Goal: Complete application form

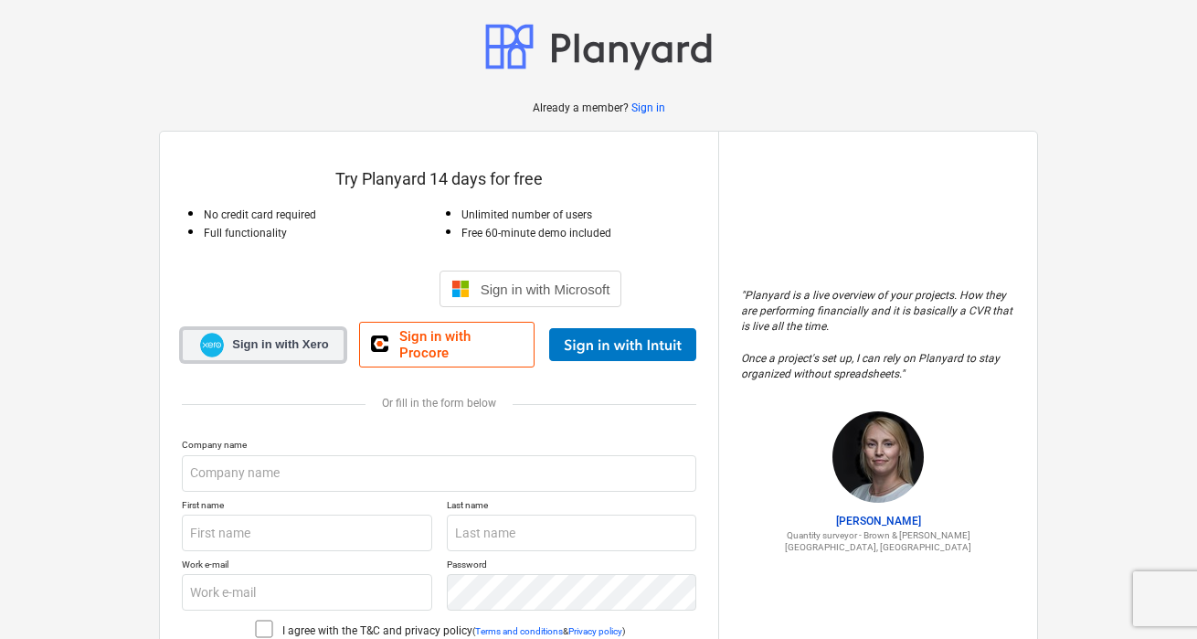
click at [282, 342] on span "Sign in with Xero" at bounding box center [280, 344] width 96 height 16
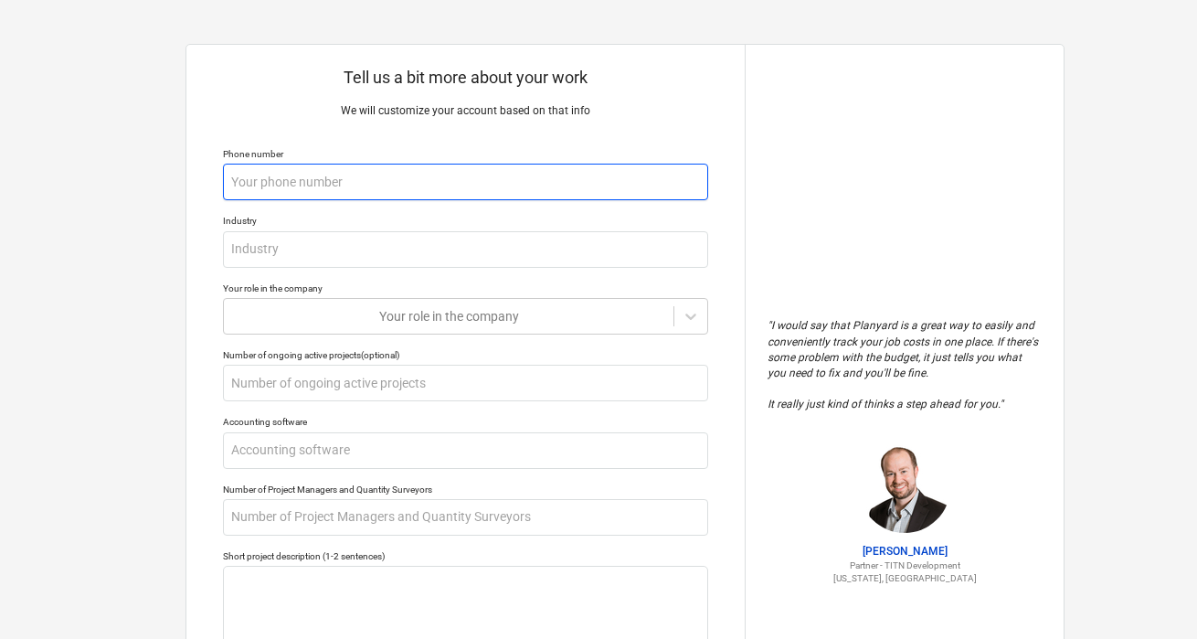
click at [272, 177] on input "text" at bounding box center [465, 182] width 485 height 37
type textarea "x"
type input "0"
type textarea "x"
type input "07"
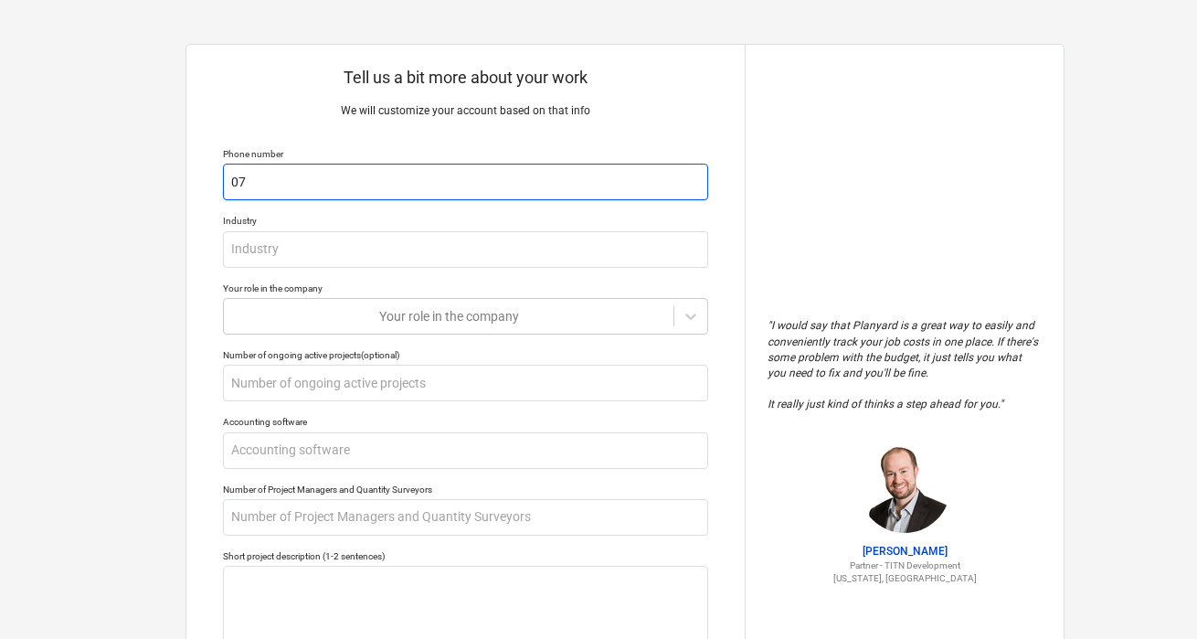
type textarea "x"
type input "077"
type textarea "x"
type input "0774"
type textarea "x"
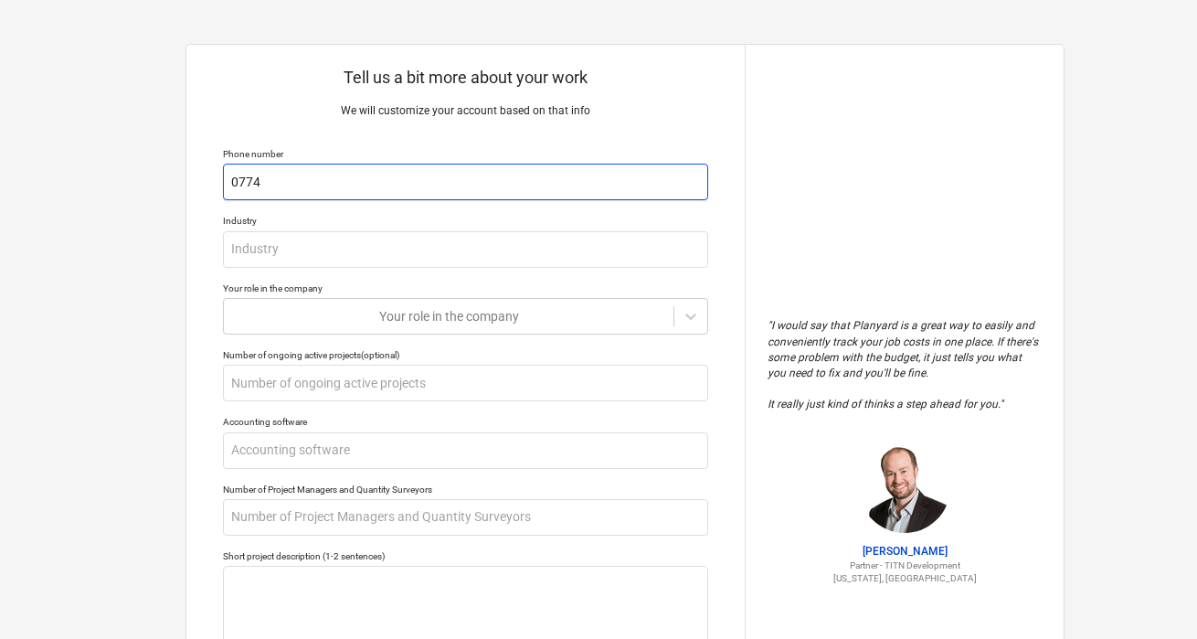
type input "07741"
type textarea "x"
type input "077415"
type textarea "x"
type input "0774158"
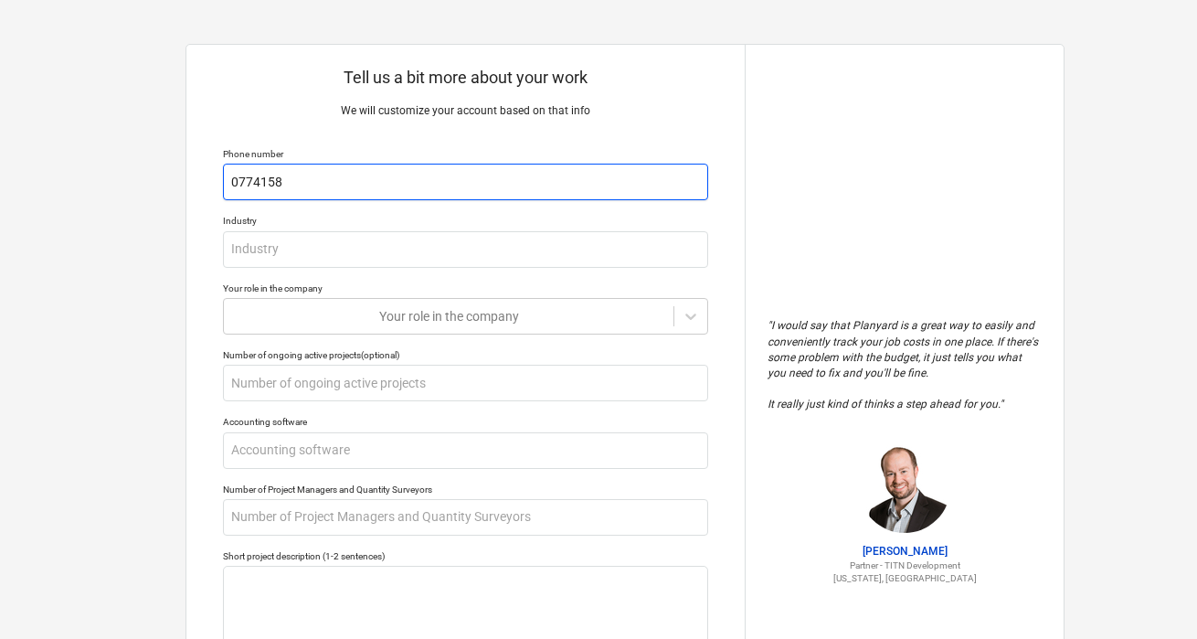
type textarea "x"
type input "07741581"
type textarea "x"
type input "077415816"
type textarea "x"
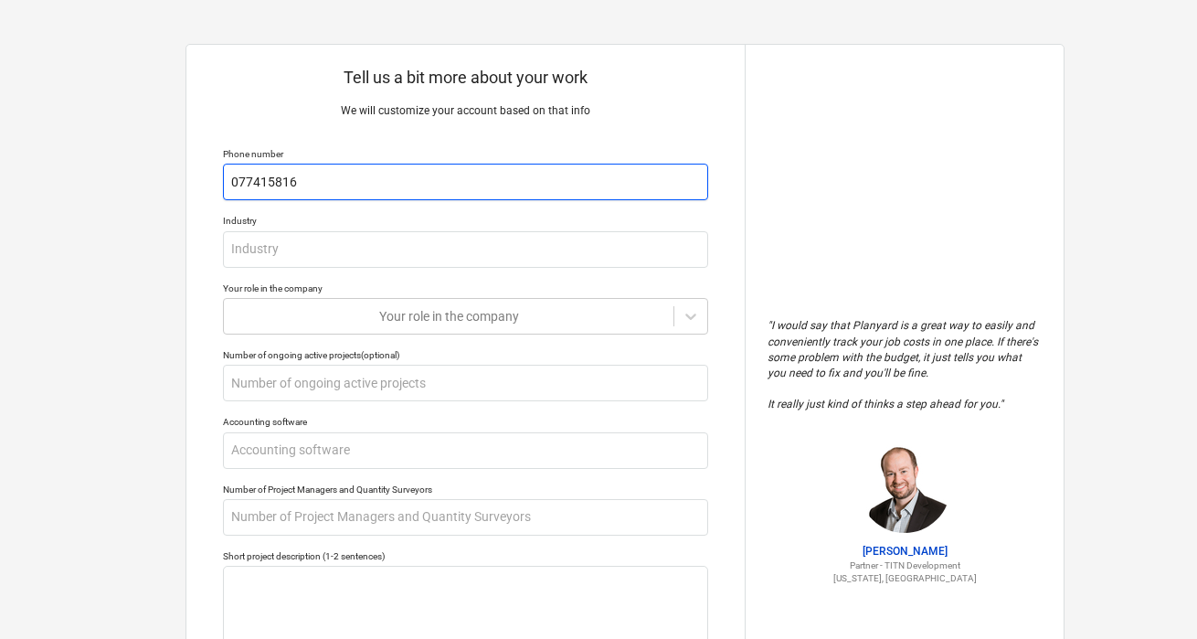
type input "0774158165"
type textarea "x"
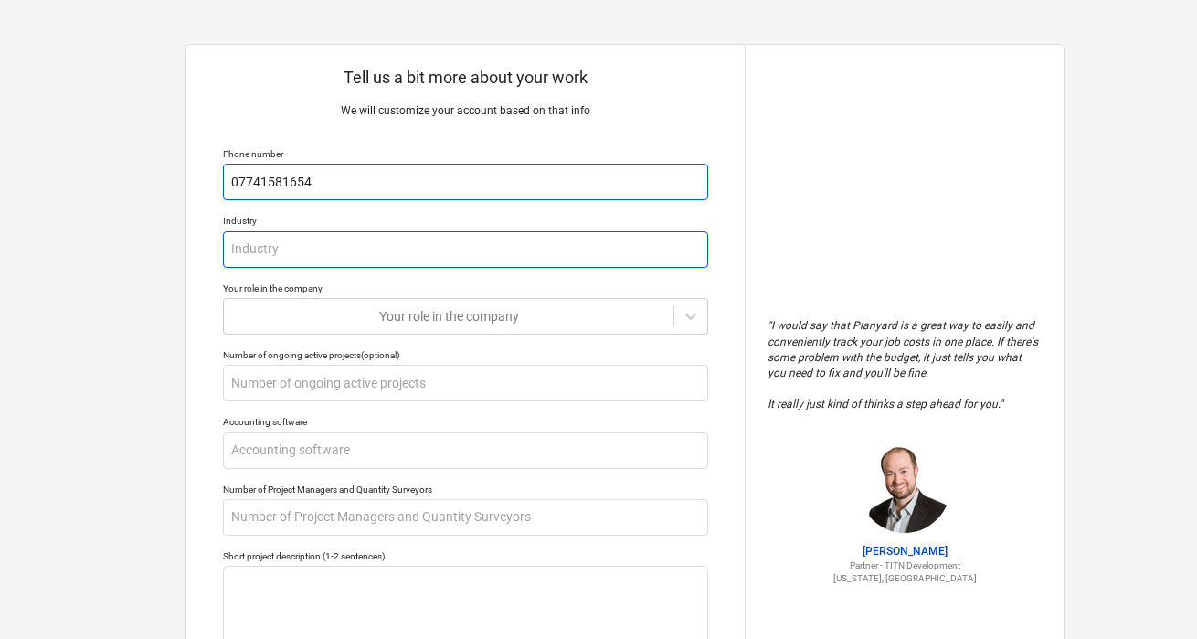
type input "07741581654"
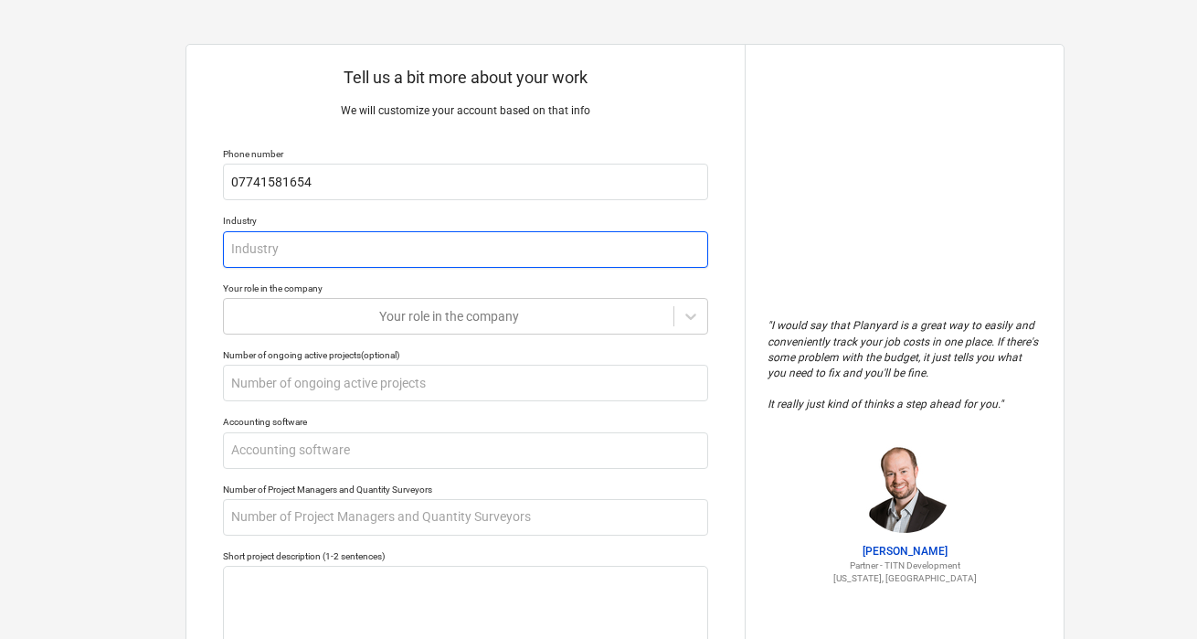
click at [241, 253] on input "text" at bounding box center [465, 249] width 485 height 37
type textarea "x"
type input "C"
type textarea "x"
type input "Co"
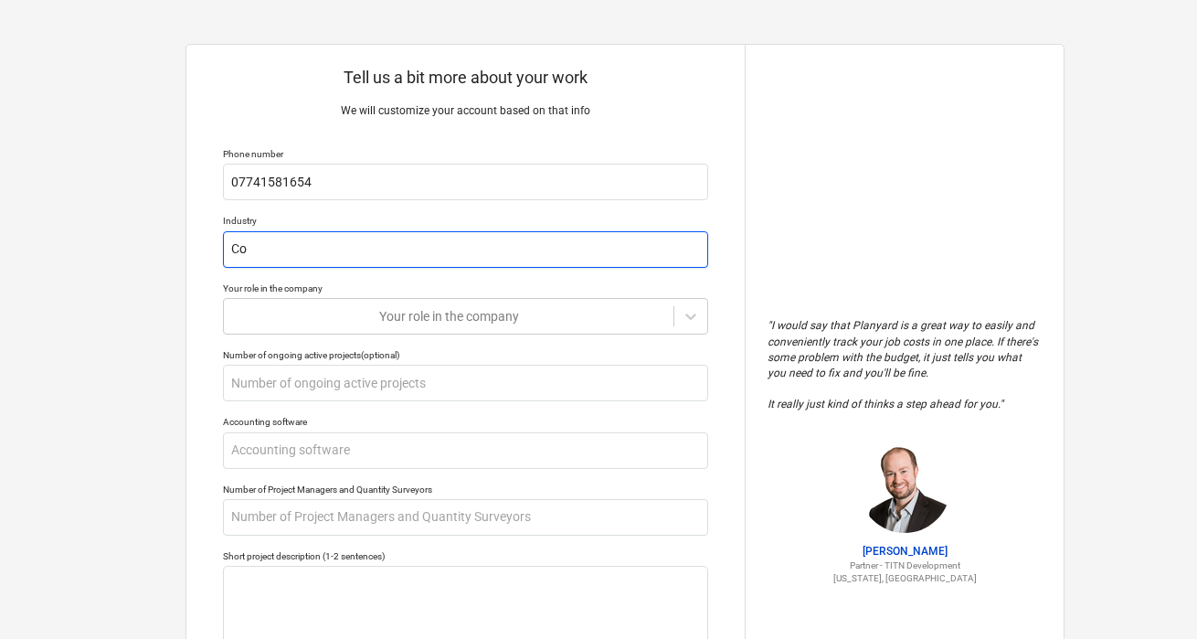
type textarea "x"
type input "Con"
type textarea "x"
type input "Cons"
type textarea "x"
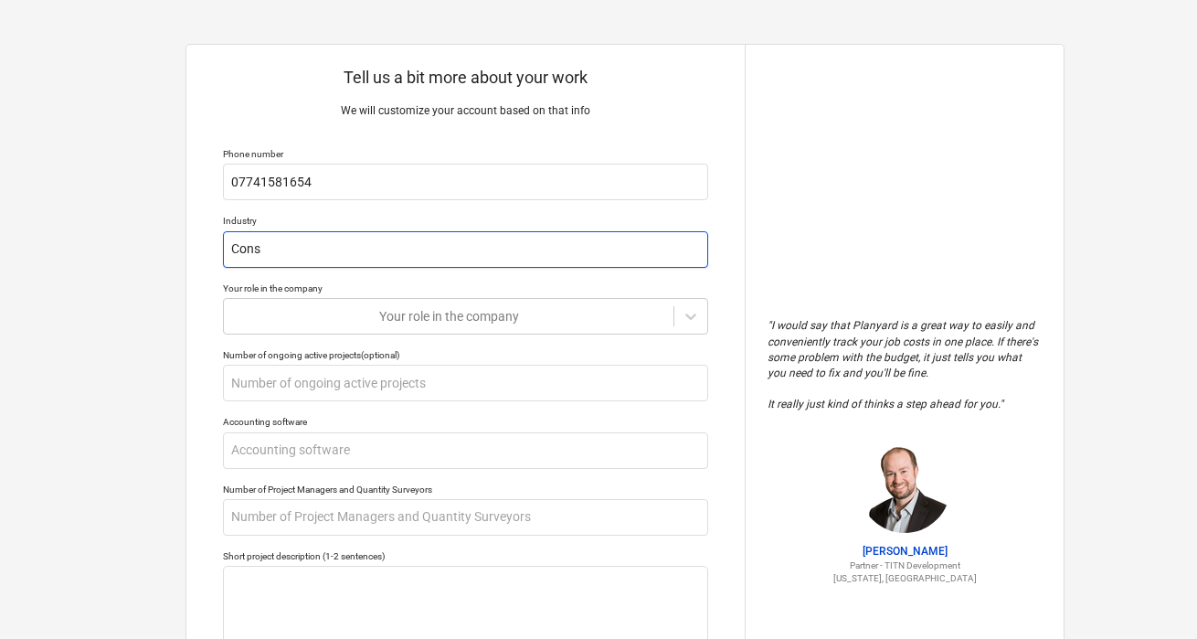
type input "Consr"
type textarea "x"
type input "Consrr"
type textarea "x"
type input "Consr"
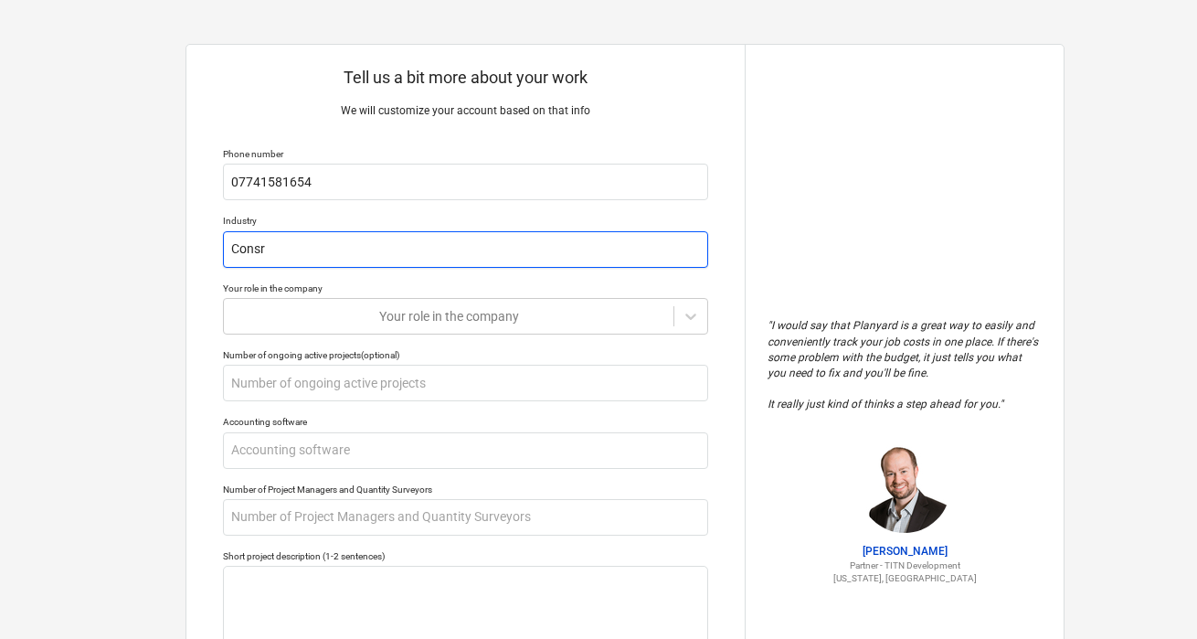
type textarea "x"
type input "Cons"
type textarea "x"
type input "Const"
type textarea "x"
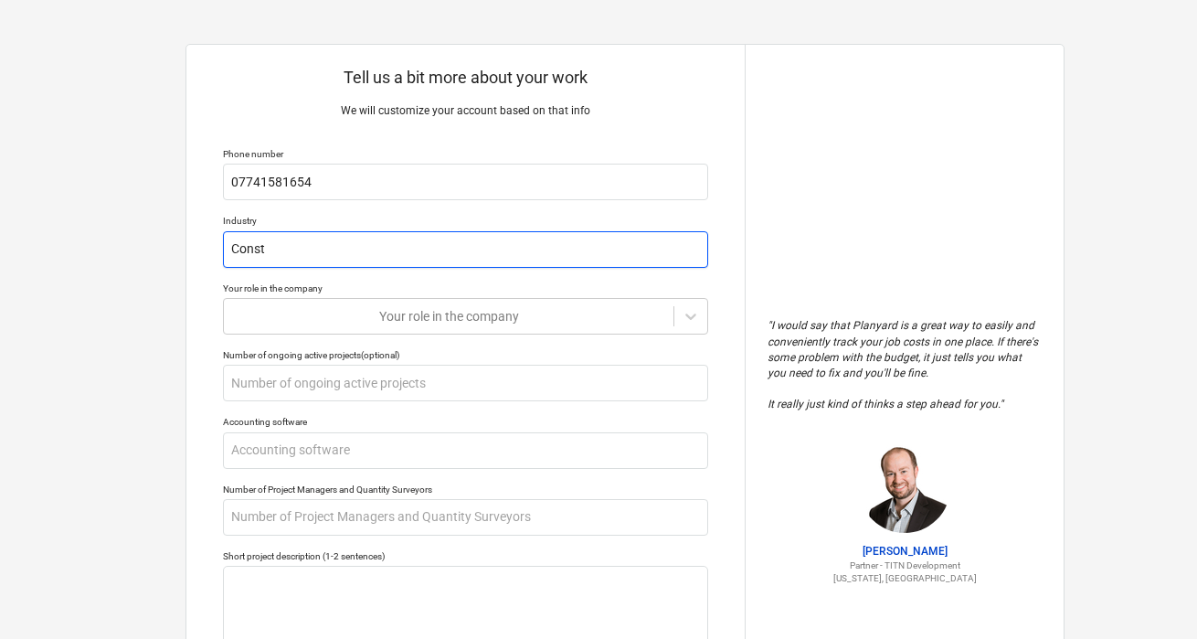
type input "Constr"
type textarea "x"
type input "Constru"
type textarea "x"
type input "Construc"
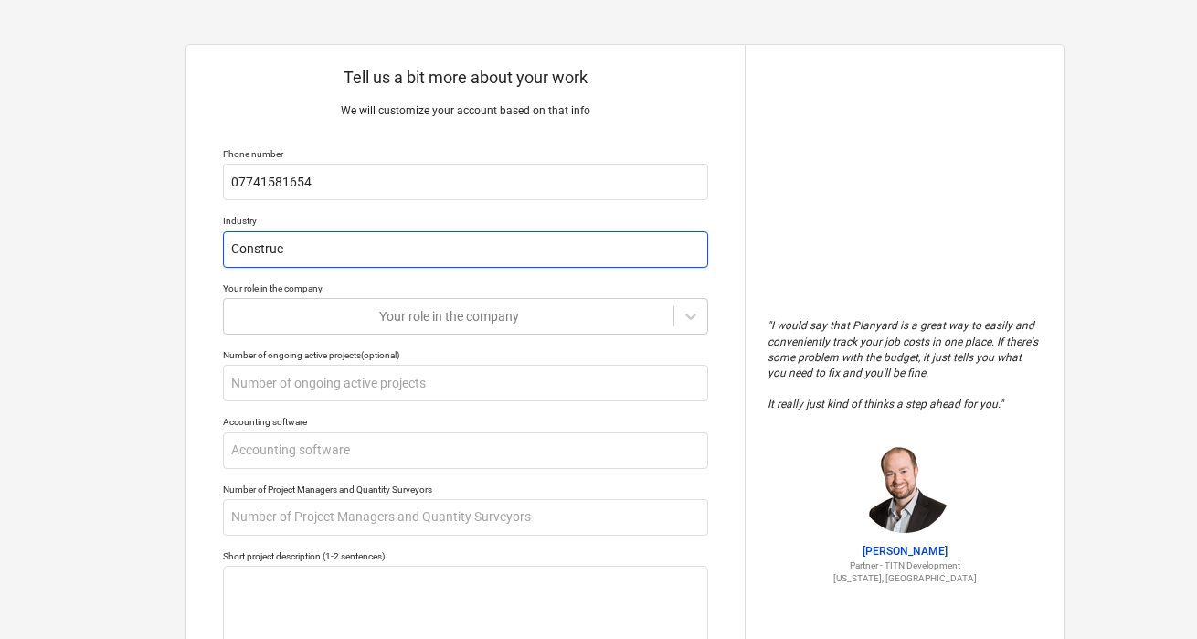
type textarea "x"
type input "Construct"
type textarea "x"
type input "Constructi"
type textarea "x"
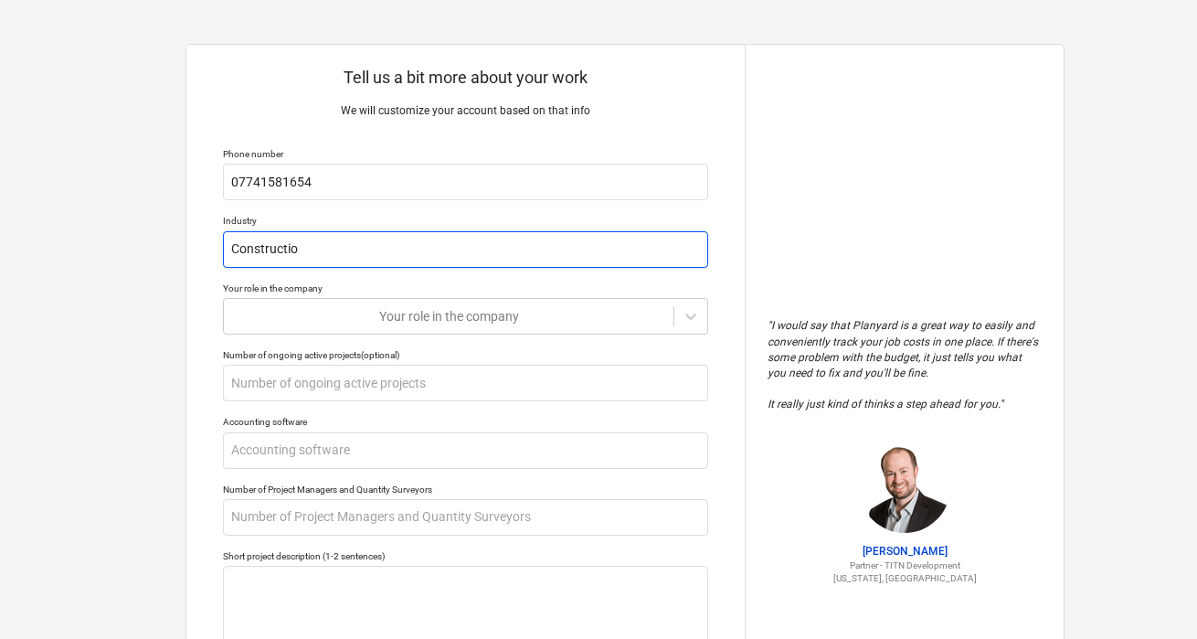
type input "Construction"
type textarea "x"
type input "Construction"
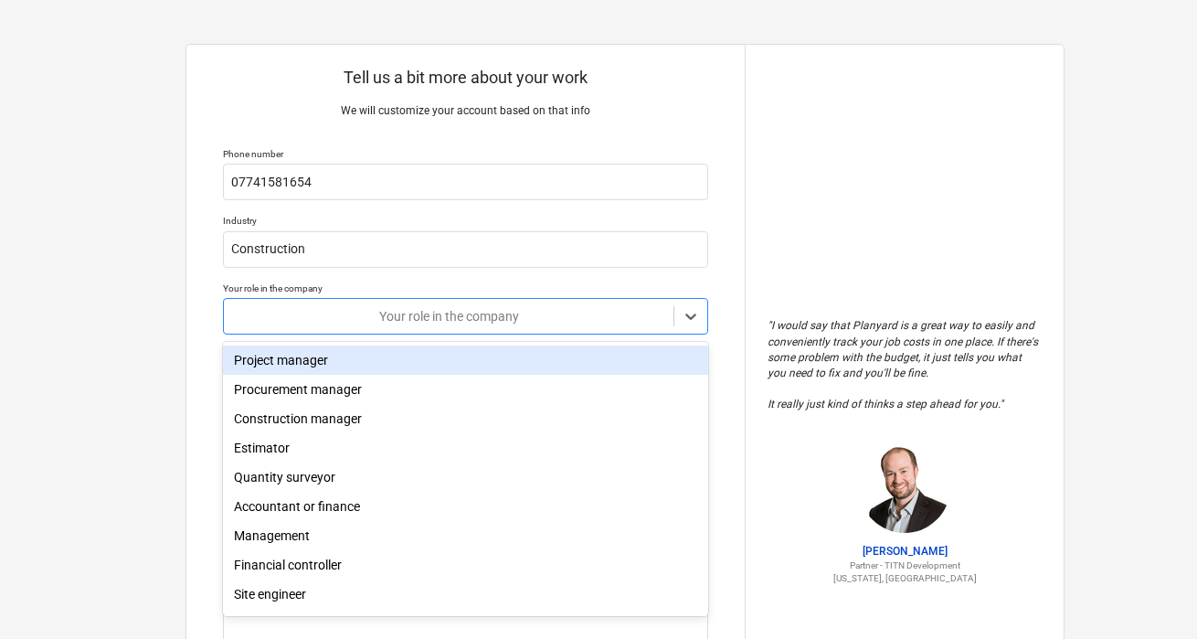
click at [384, 308] on div at bounding box center [448, 316] width 431 height 18
click at [315, 369] on div "Project manager" at bounding box center [465, 360] width 485 height 29
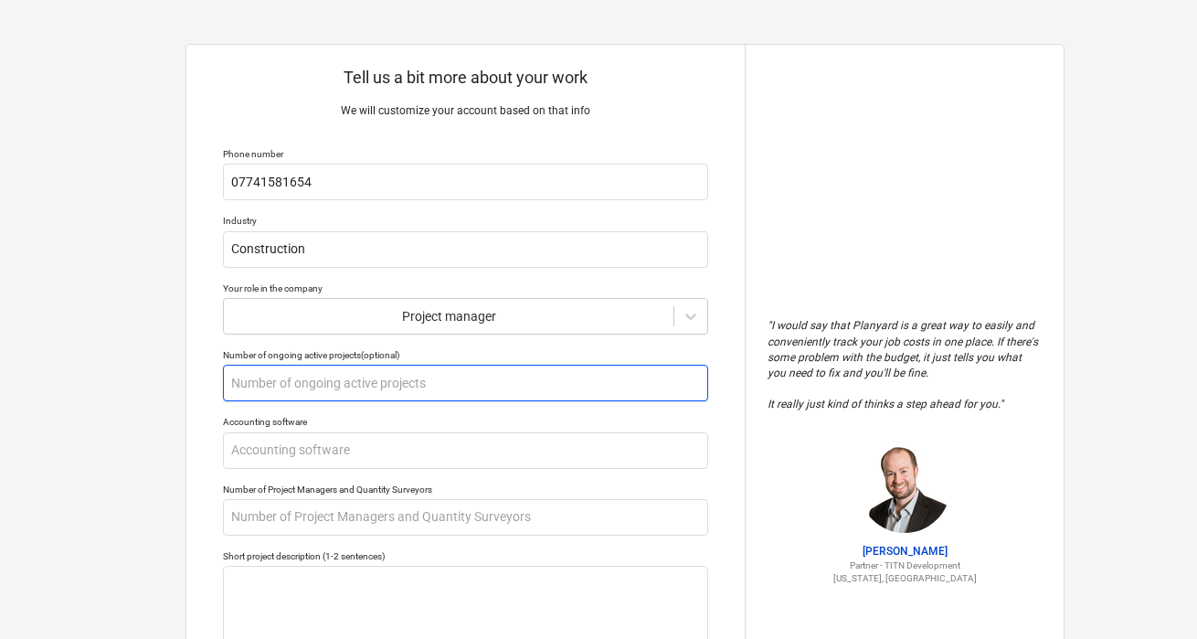
click at [329, 386] on input "text" at bounding box center [465, 383] width 485 height 37
type textarea "x"
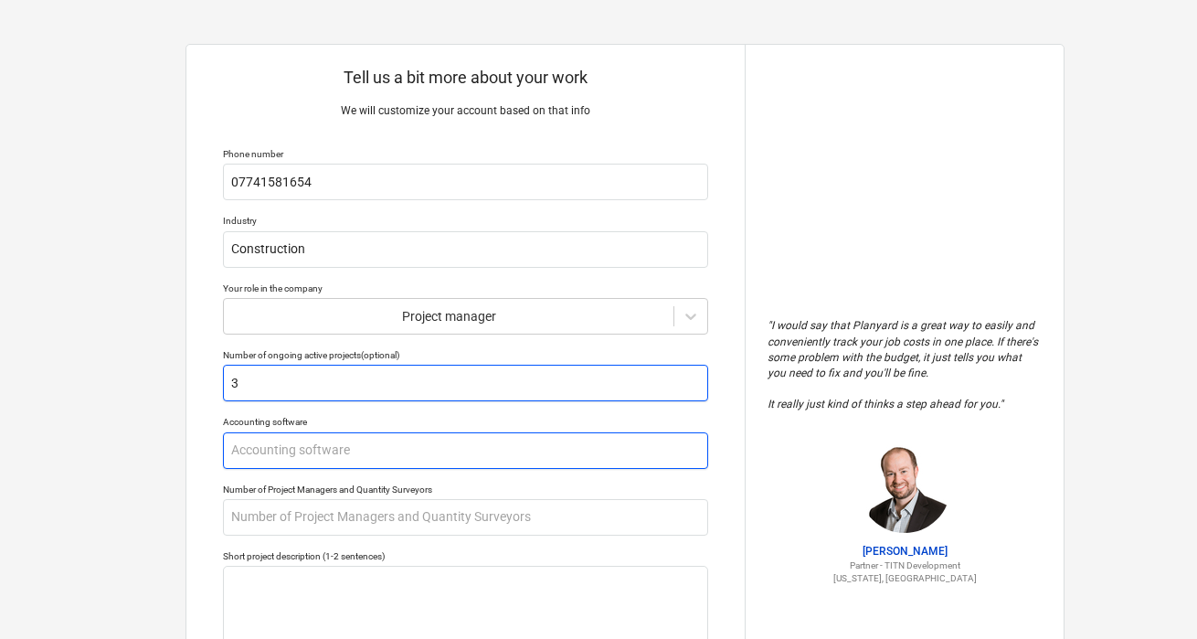
type input "3"
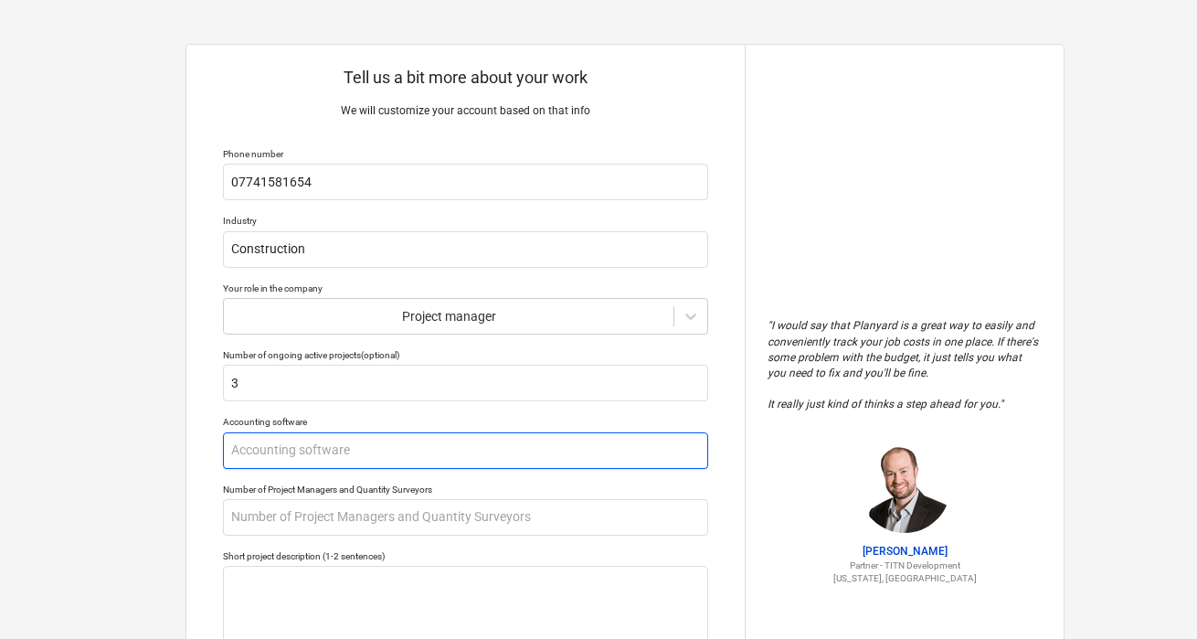
click at [325, 454] on input "text" at bounding box center [465, 450] width 485 height 37
type textarea "x"
type input "X"
type textarea "x"
type input "Xe"
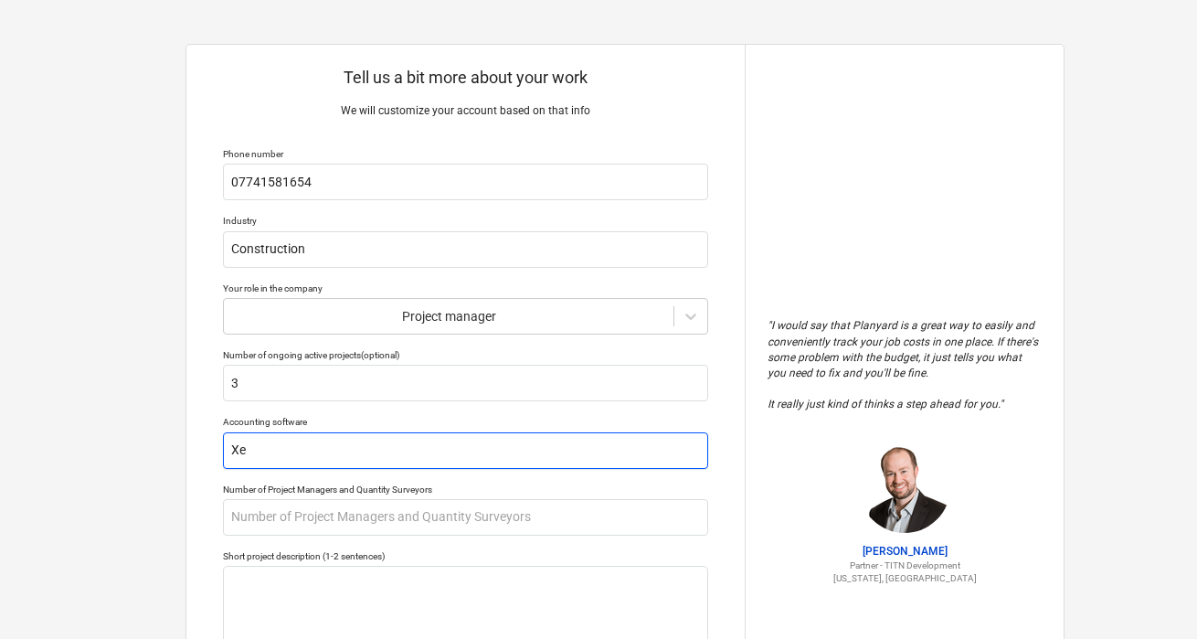
type textarea "x"
type input "Xer"
type textarea "x"
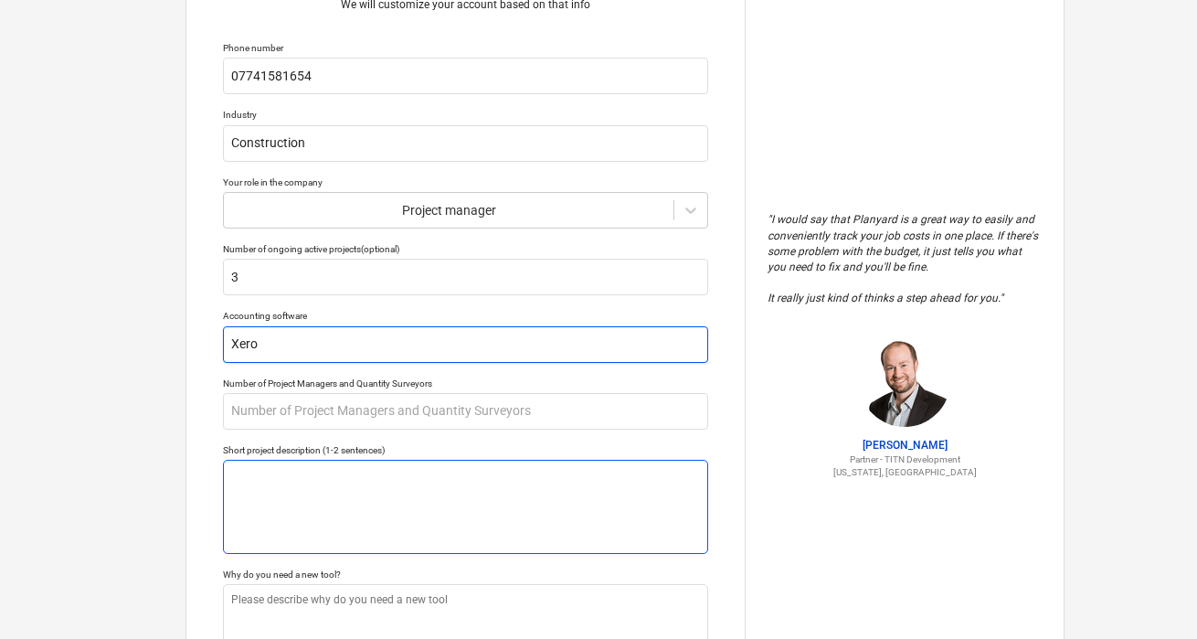
scroll to position [121, 0]
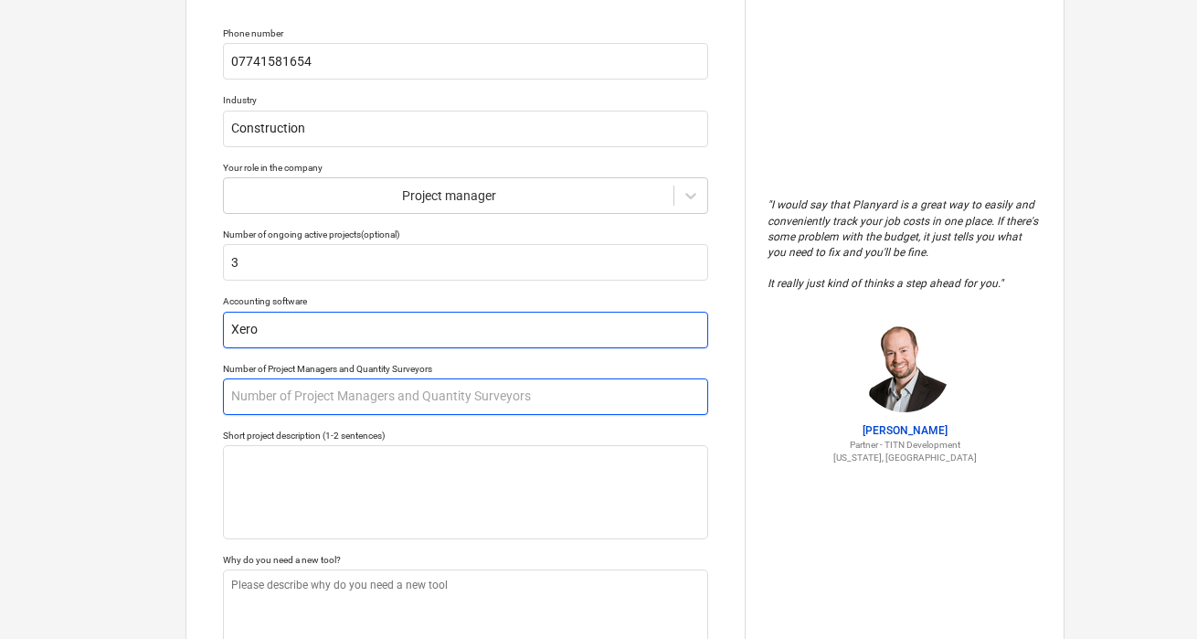
type input "Xero"
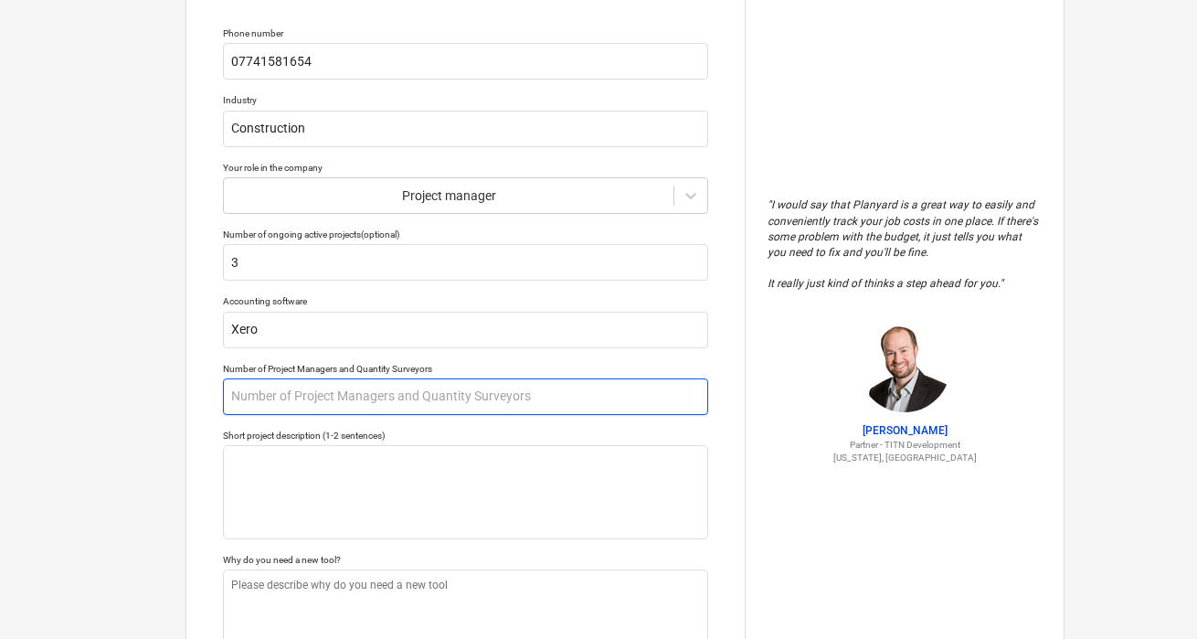
click at [314, 398] on input "text" at bounding box center [465, 396] width 485 height 37
type textarea "x"
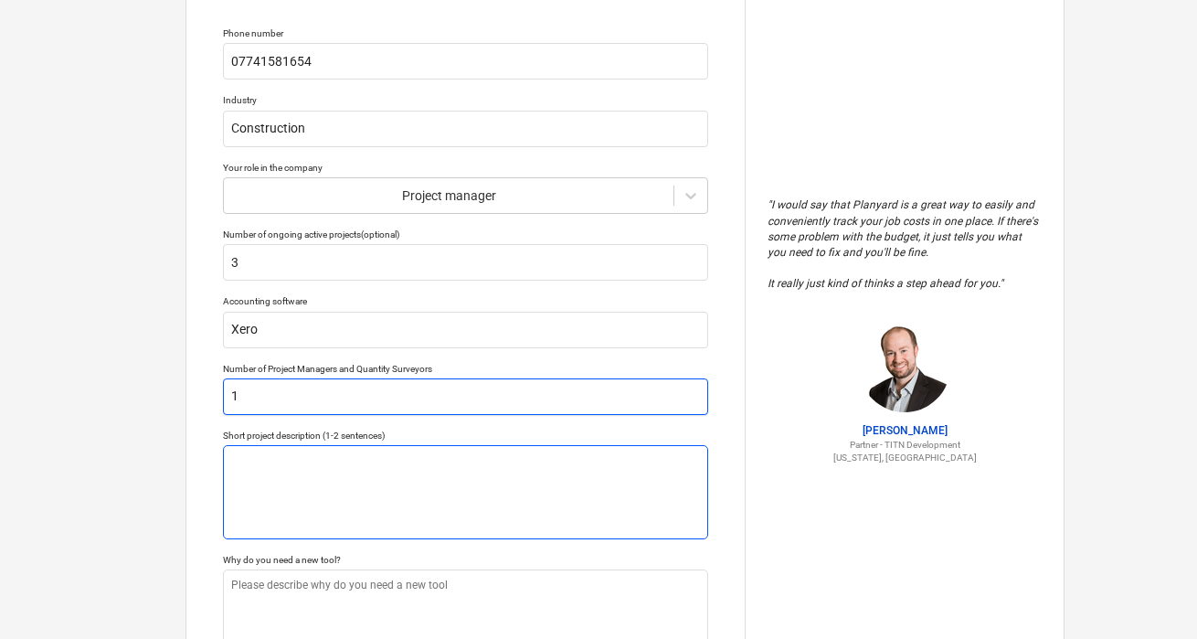
type input "1"
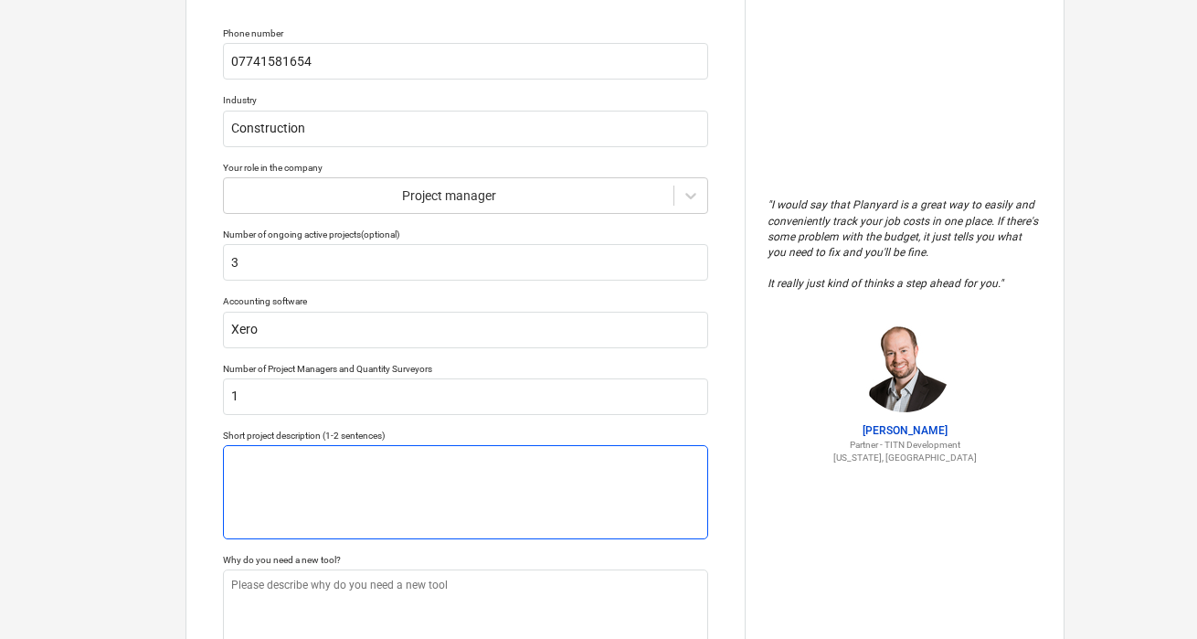
click at [334, 497] on textarea at bounding box center [465, 492] width 485 height 94
type textarea "x"
type textarea "H"
type textarea "x"
type textarea "HMO"
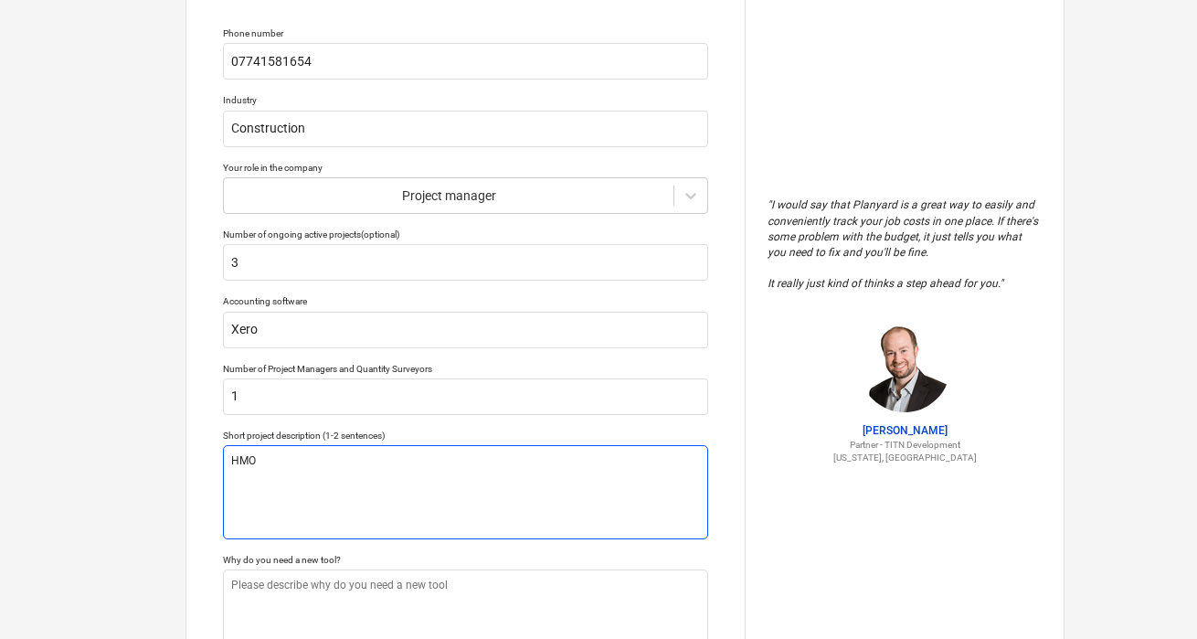
type textarea "x"
type textarea "HM"
type textarea "x"
type textarea "H"
type textarea "x"
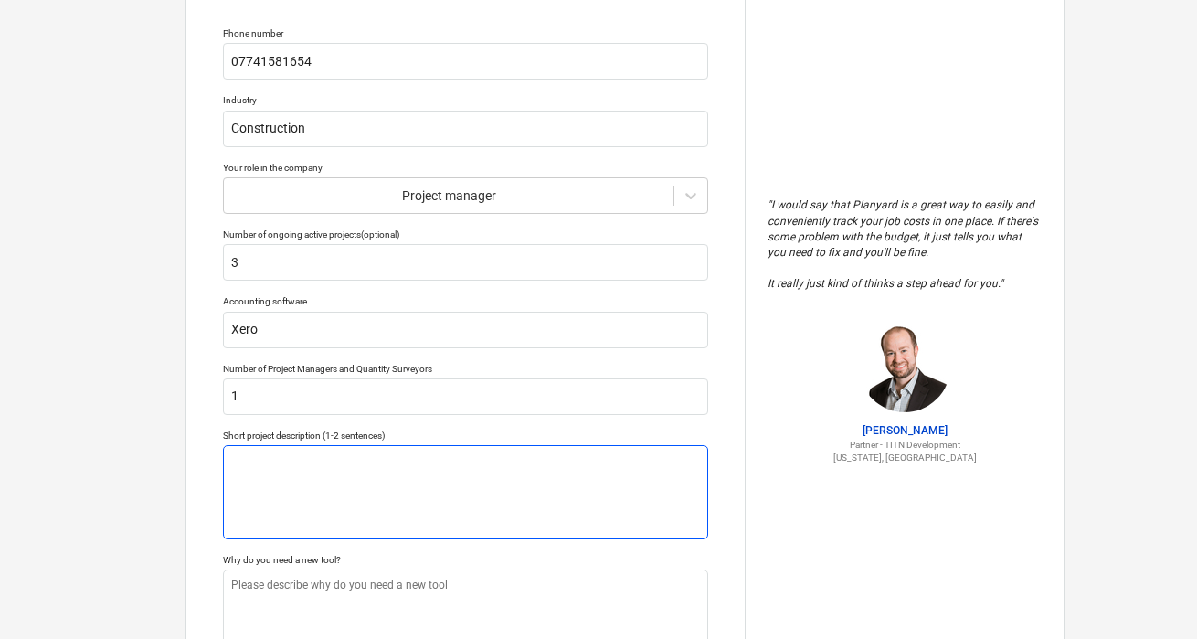
type textarea "x"
type textarea "C"
type textarea "x"
type textarea "C3"
type textarea "x"
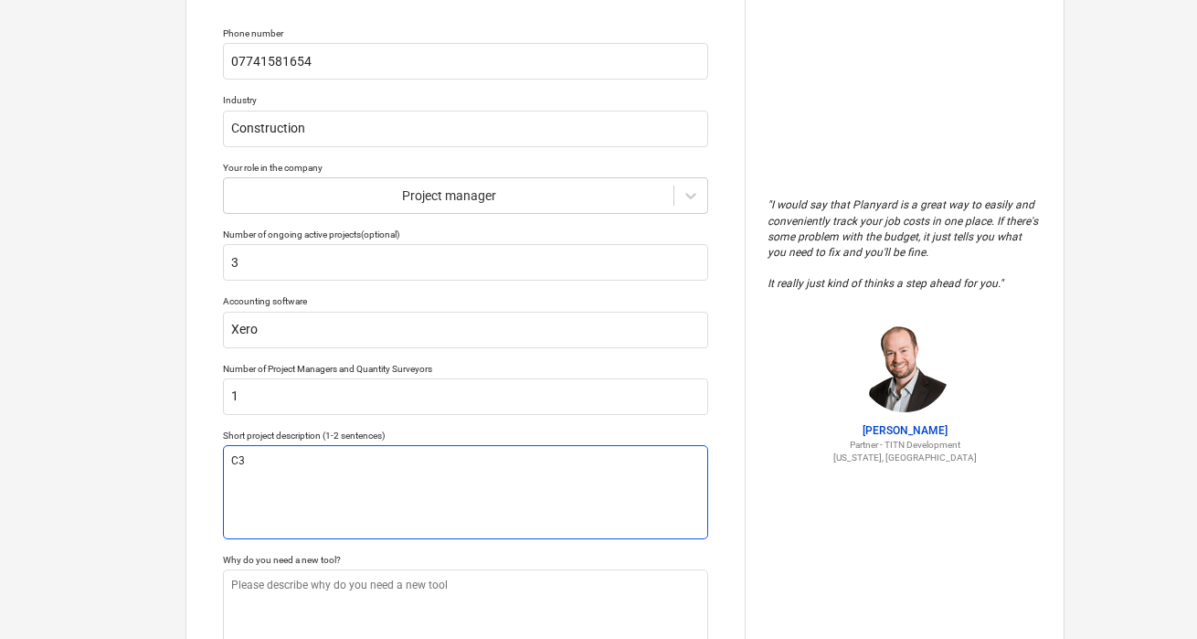
type textarea "C3"
type textarea "x"
type textarea "C3 t"
type textarea "x"
type textarea "C3 to"
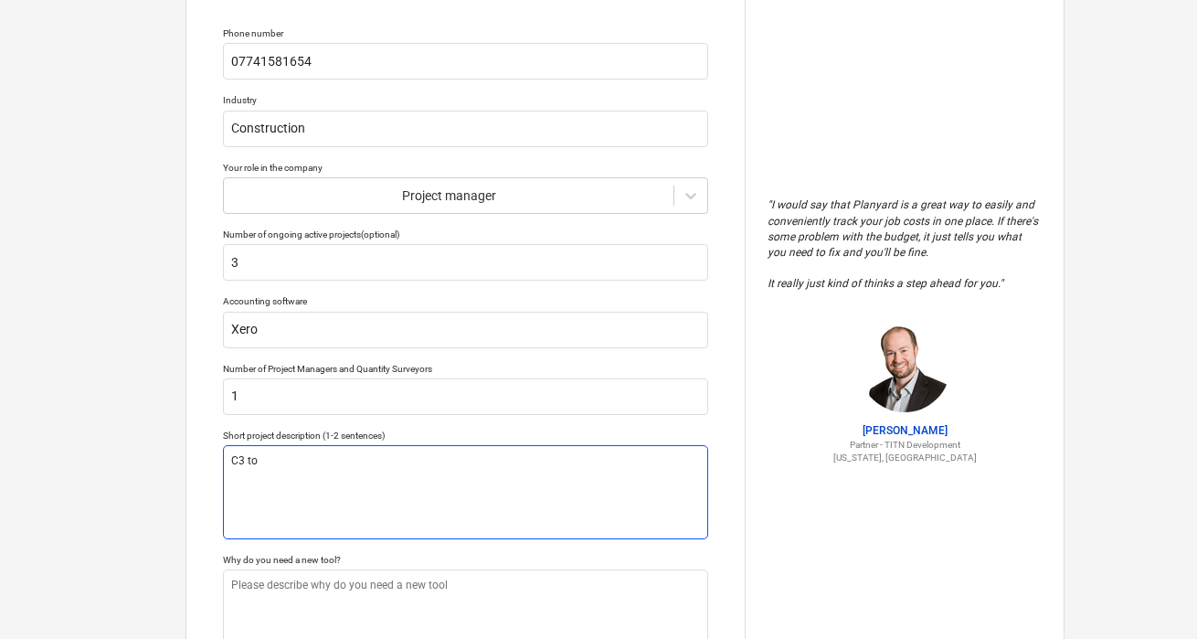
type textarea "x"
type textarea "C3 to"
type textarea "x"
type textarea "C3 to C"
type textarea "x"
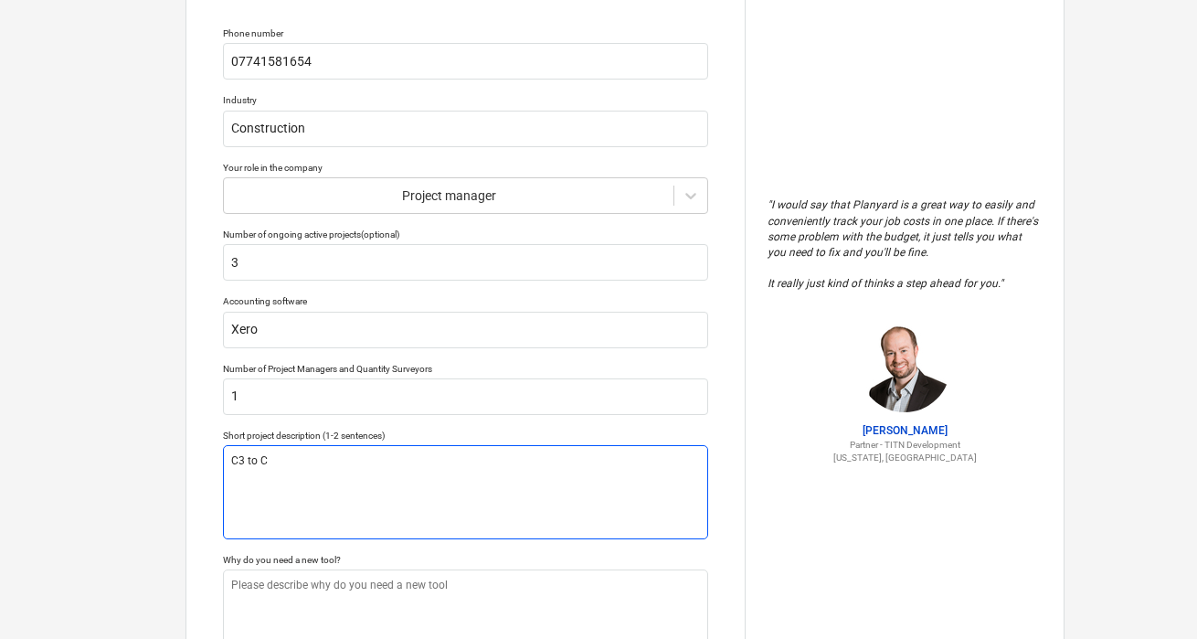
type textarea "C3 to C4"
type textarea "x"
type textarea "C3 to C4"
type textarea "x"
type textarea "C3 to C4 o"
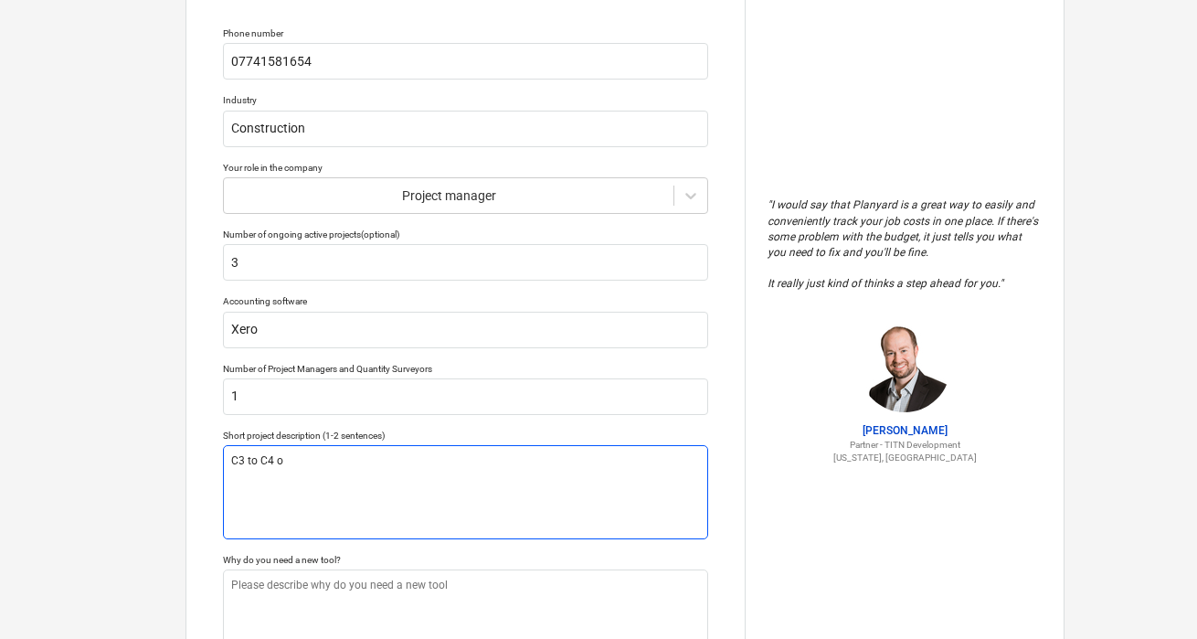
type textarea "x"
type textarea "C3 to C4 onv"
type textarea "x"
type textarea "C3 to C4 onve"
type textarea "x"
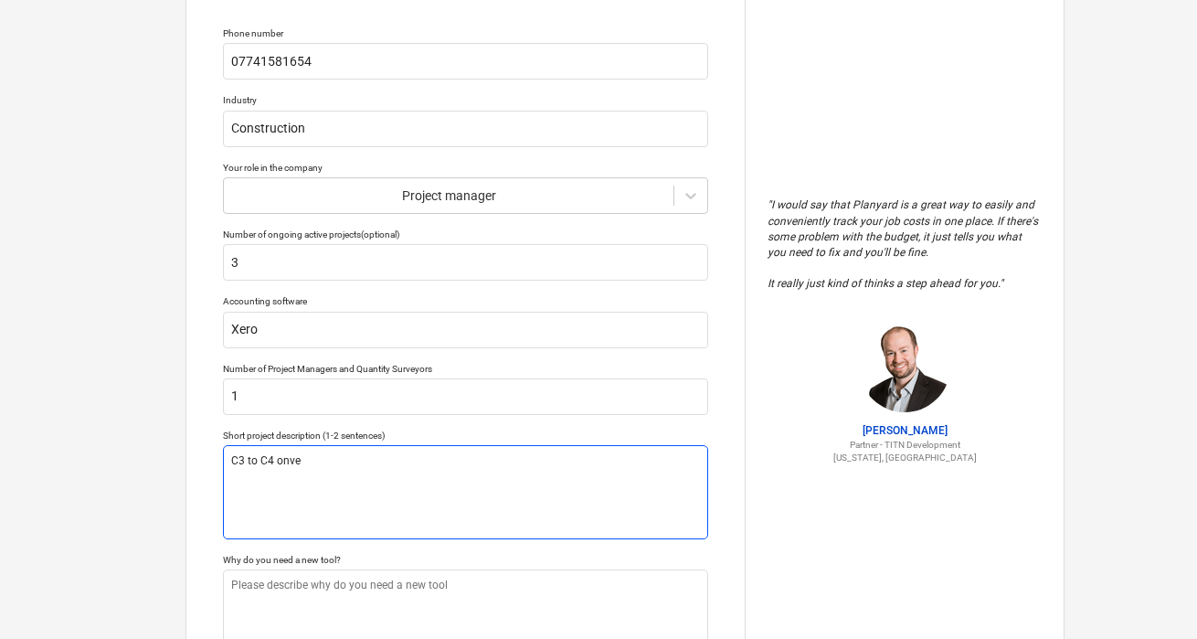
type textarea "C3 to C4 onver"
type textarea "x"
type textarea "C3 to C4 onvero"
type textarea "x"
type textarea "C3 to C4 onver"
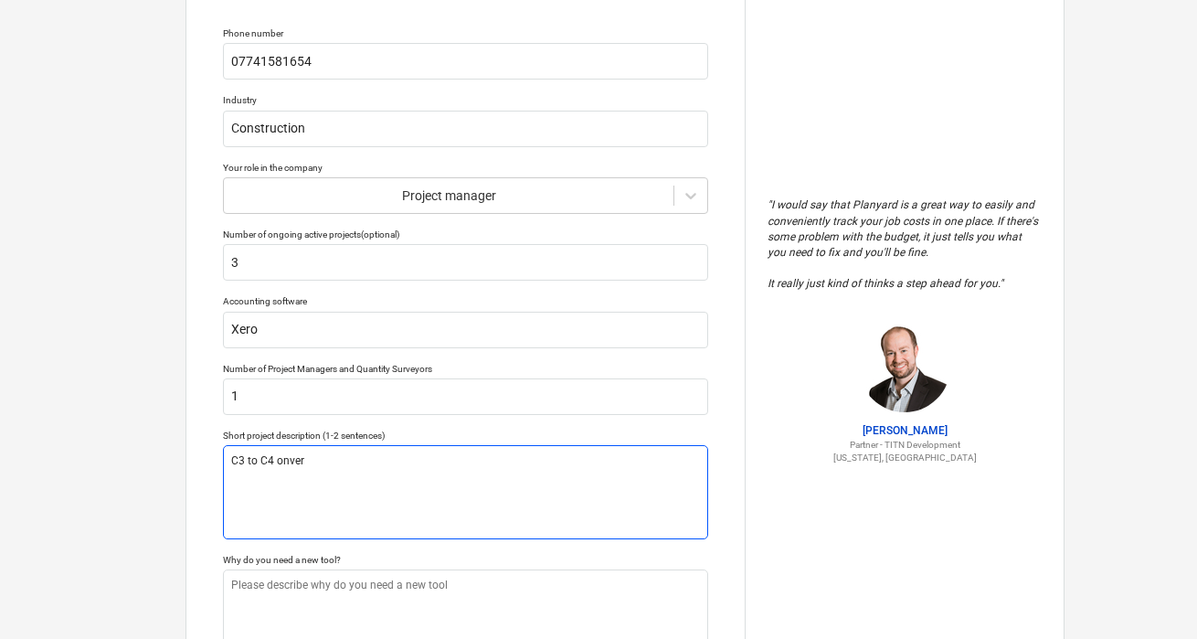
type textarea "x"
type textarea "C3 to C4 onve"
type textarea "x"
type textarea "C3 to C4 onv"
type textarea "x"
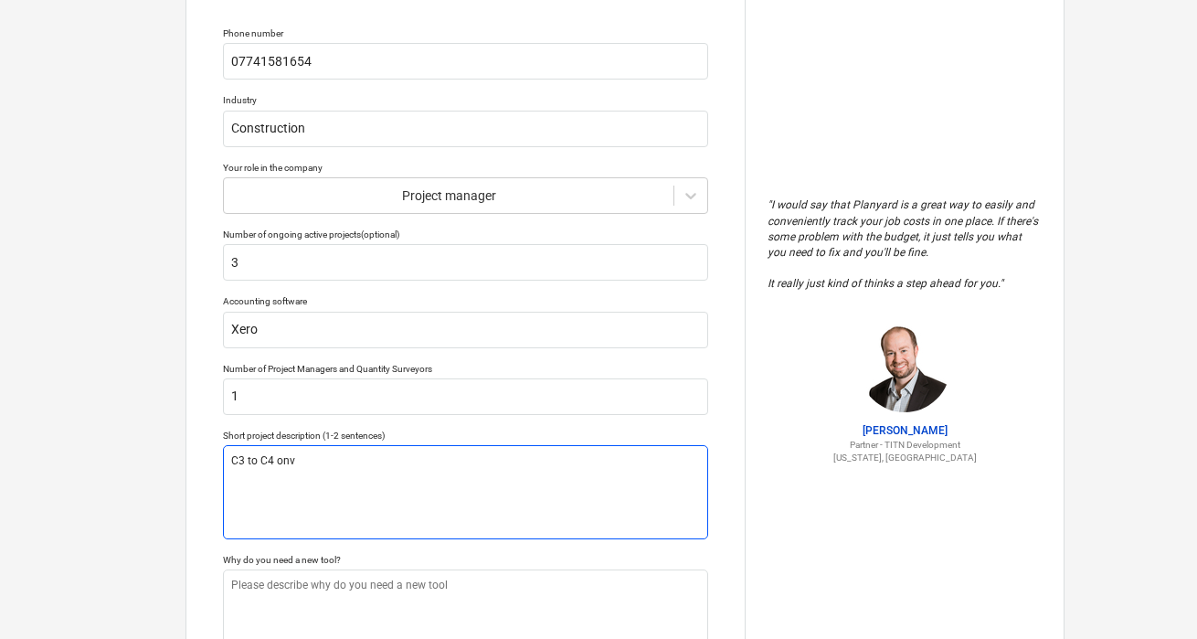
type textarea "C3 to C4 on"
type textarea "x"
type textarea "C3 to C4 o"
type textarea "x"
type textarea "C3 to C4"
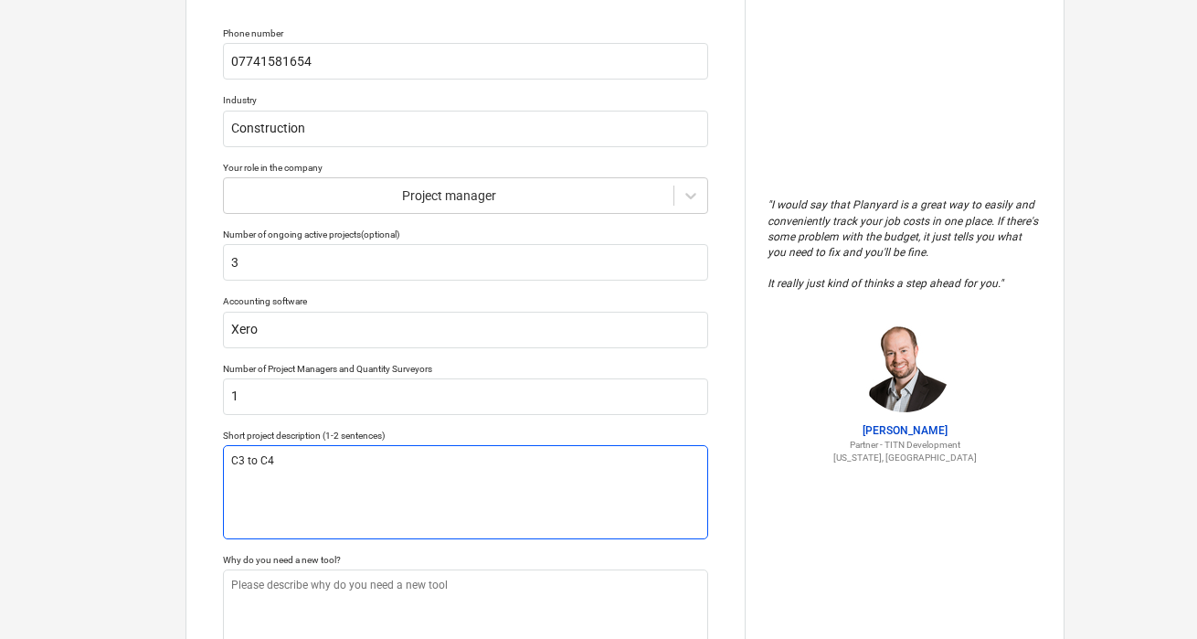
type textarea "x"
type textarea "C3 to C4 H"
type textarea "x"
type textarea "C3 to C4"
type textarea "x"
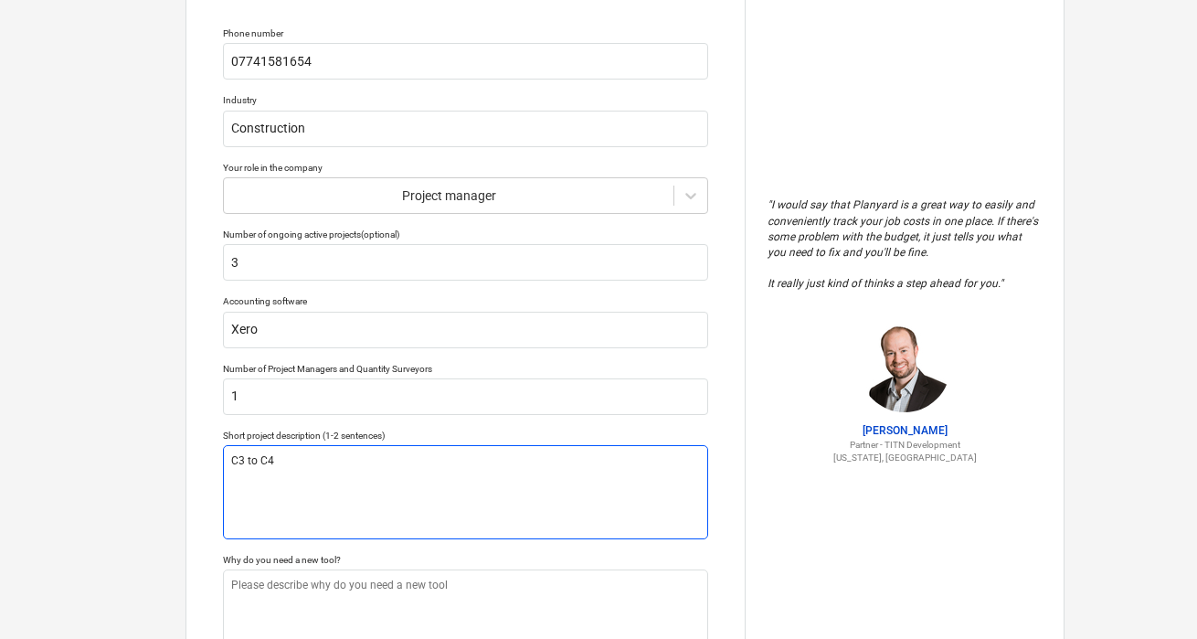
type textarea "C3 to C4 6"
type textarea "x"
type textarea "C3 to C4 6"
type textarea "x"
type textarea "C3 to C4 6 be"
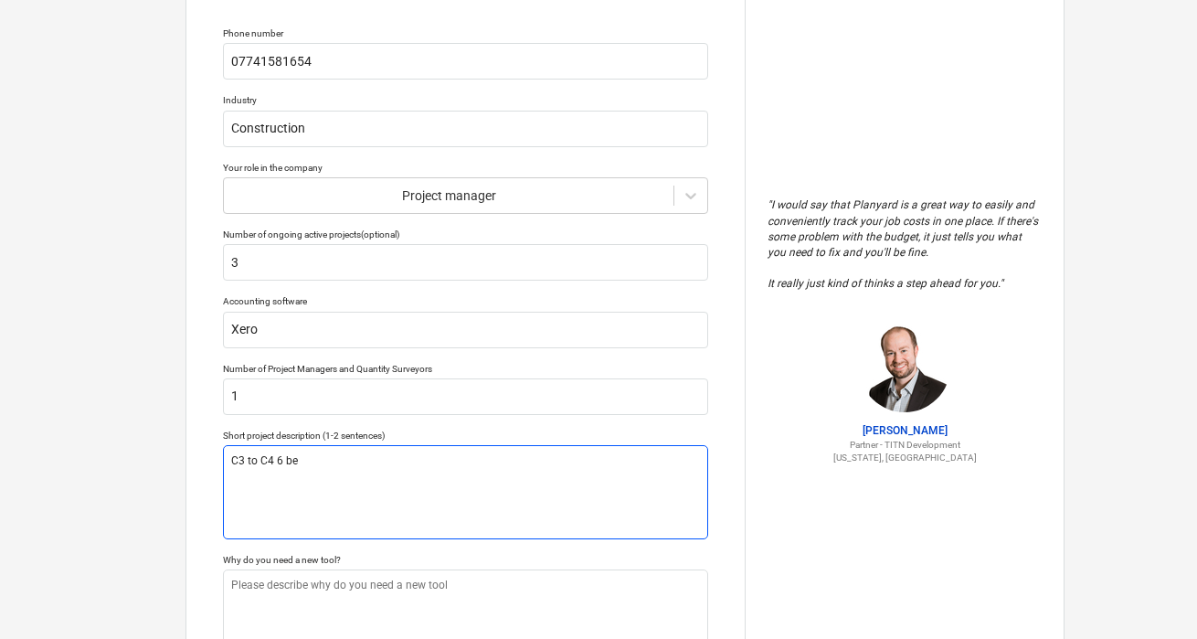
type textarea "x"
type textarea "C3 to C4 6 bed"
type textarea "x"
type textarea "C3 to C4 6 bed"
type textarea "x"
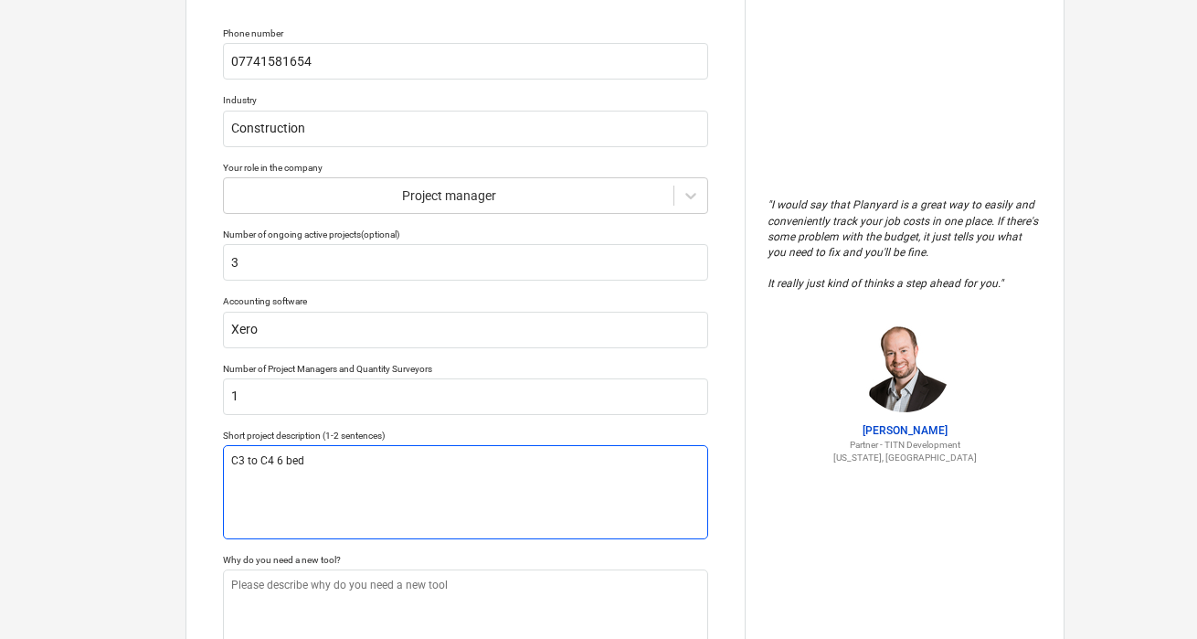
type textarea "C3 to C4 6 bed H"
type textarea "x"
type textarea "C3 to C4 6 bed HM"
type textarea "x"
type textarea "C3 to C4 6 bed HMO"
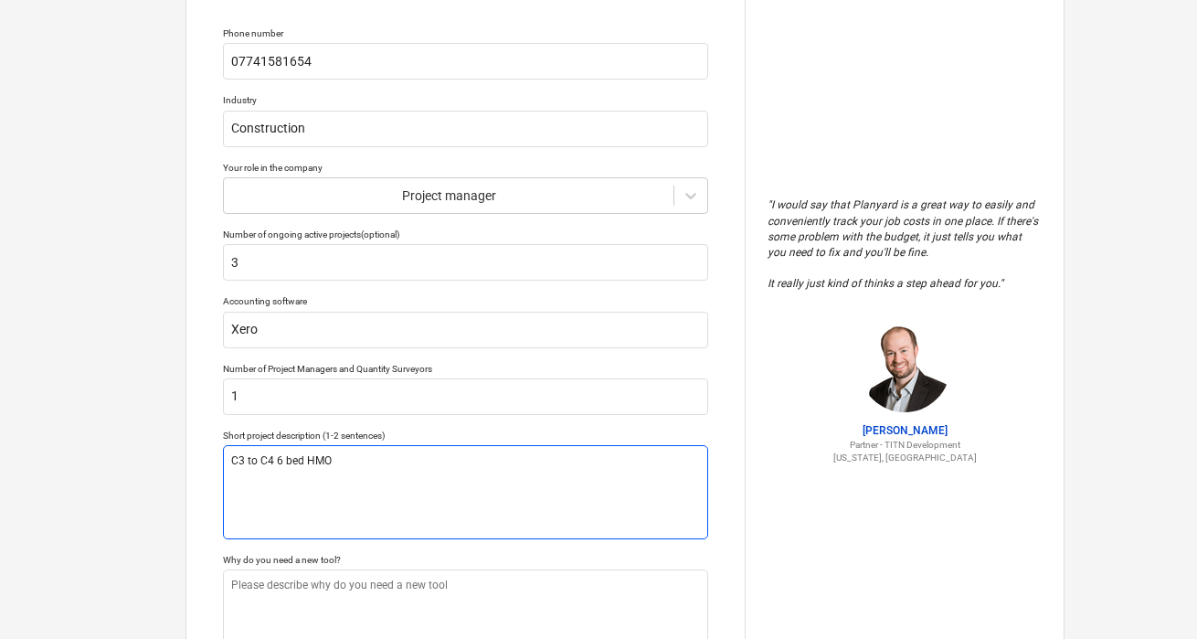
type textarea "x"
type textarea "C3 to C4 6 bed HMO"
type textarea "x"
type textarea "C3 to C4 6 bed HMO CO"
type textarea "x"
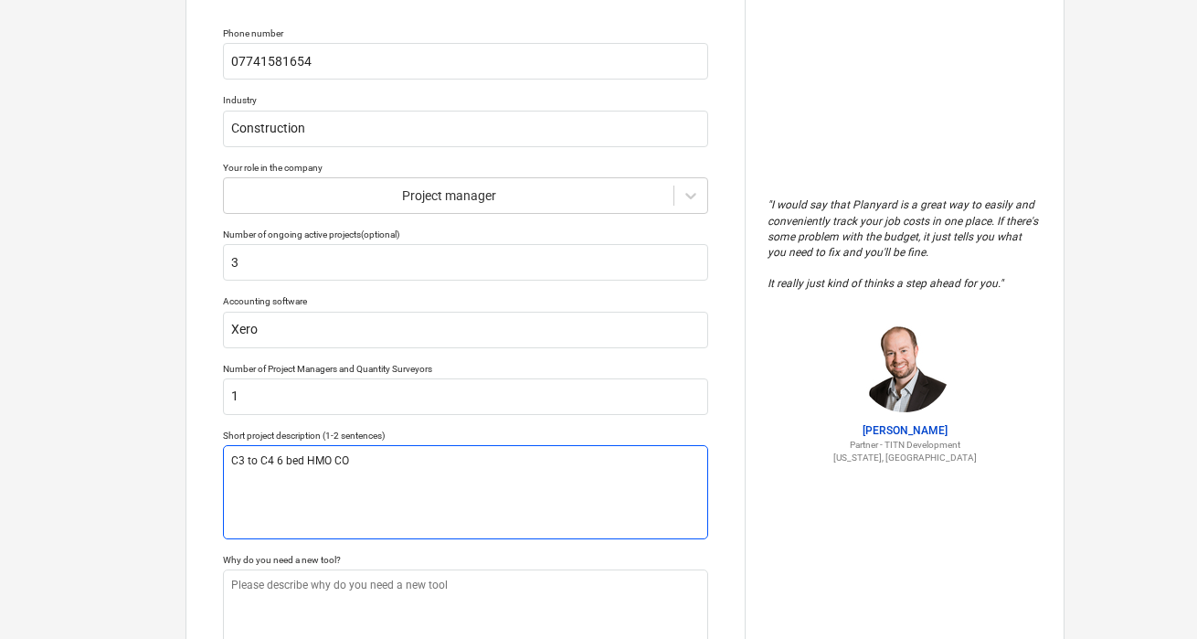
type textarea "C3 to C4 6 bed HMO COn"
type textarea "x"
type textarea "C3 to C4 6 bed HMO COnv"
type textarea "x"
type textarea "C3 to C4 6 bed HMO COnver"
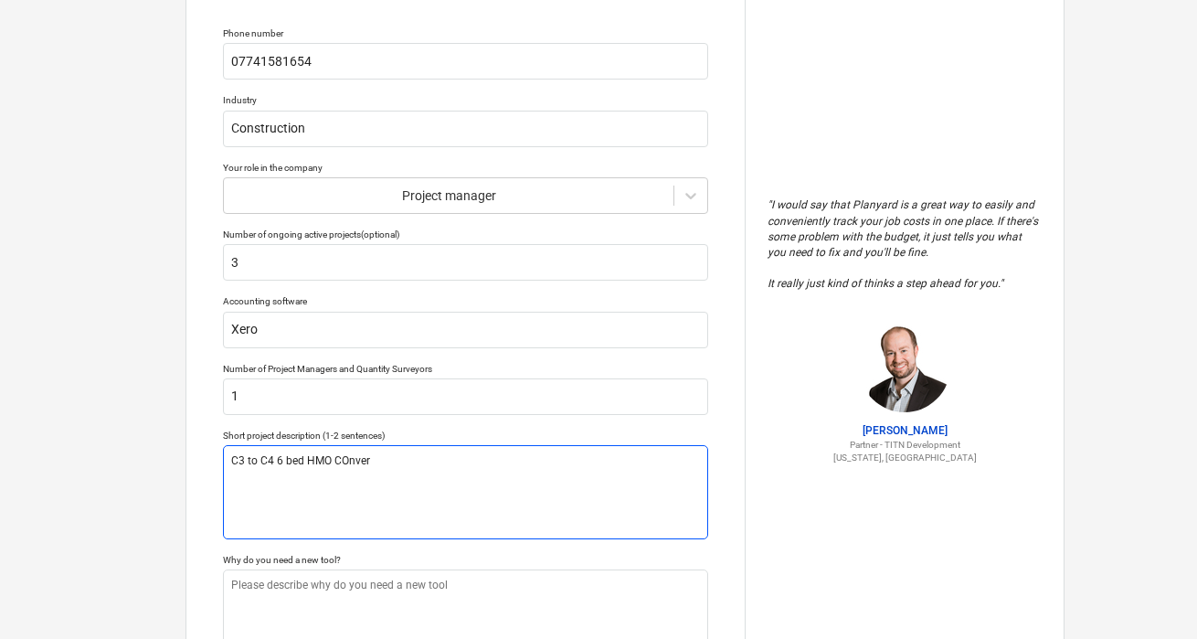
type textarea "x"
type textarea "C3 to C4 6 bed HMO COnveri"
type textarea "x"
type textarea "C3 to C4 6 bed HMO COnverio"
type textarea "x"
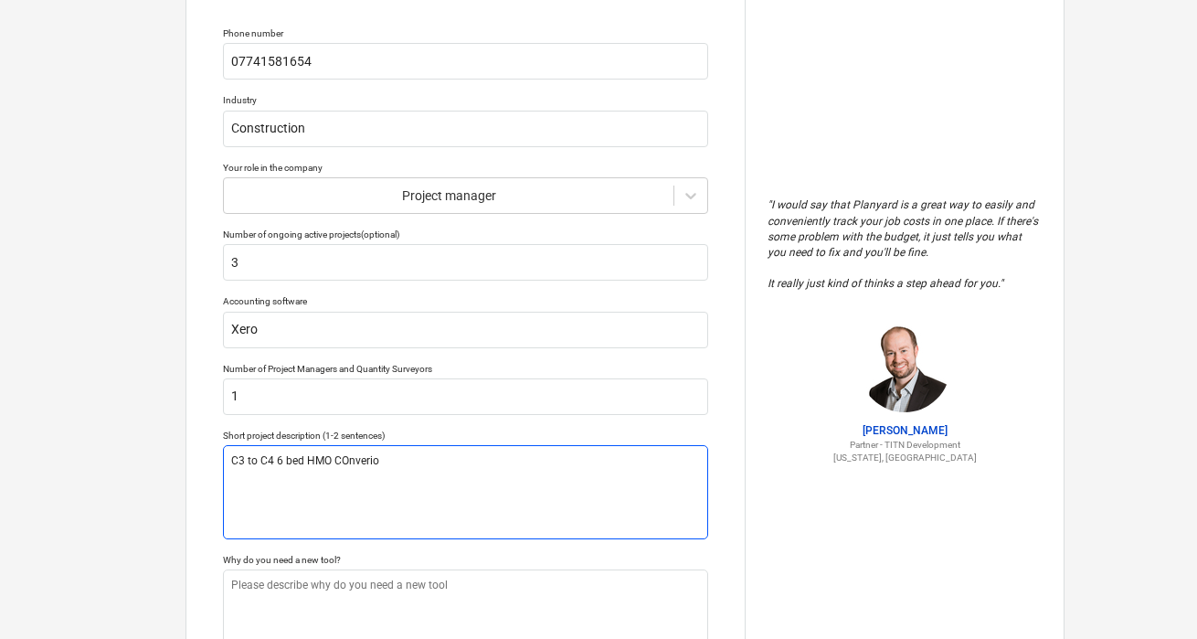
type textarea "C3 to C4 6 bed HMO COnverios"
type textarea "x"
type textarea "C3 to C4 6 bed HMO COnveriosn"
type textarea "x"
type textarea "C3 to C4 6 bed HMO COnveriosn"
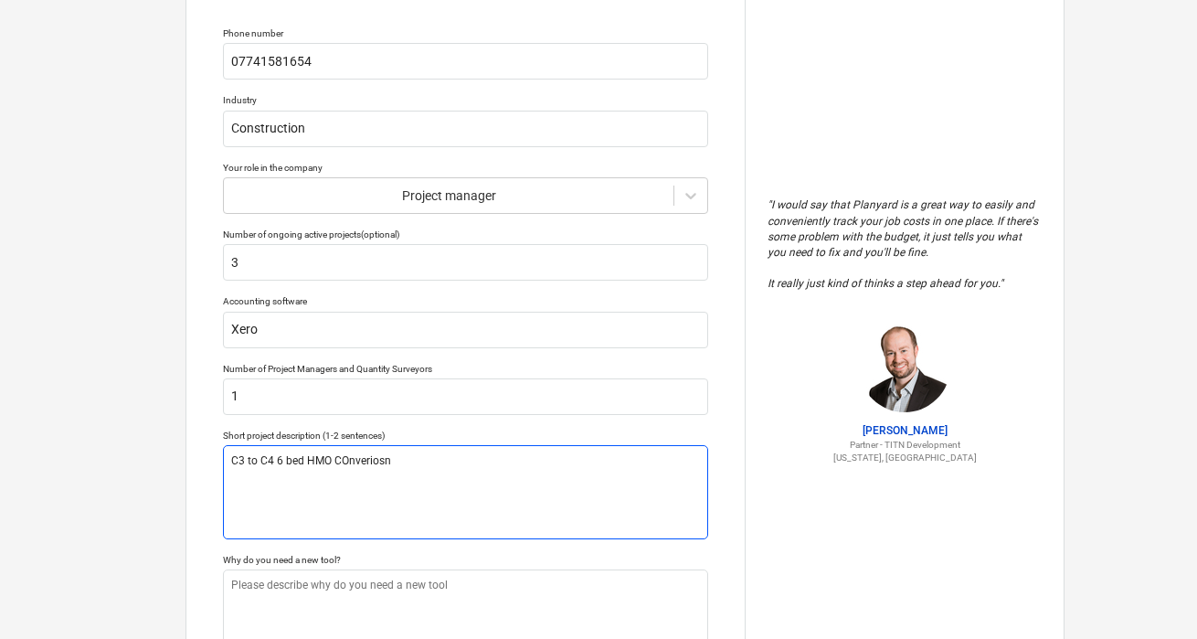
type textarea "x"
type textarea "C3 to C4 6 bed HMO COnveriosn"
type textarea "x"
type textarea "C3 to C4 6 bed HMO COnverios"
type textarea "x"
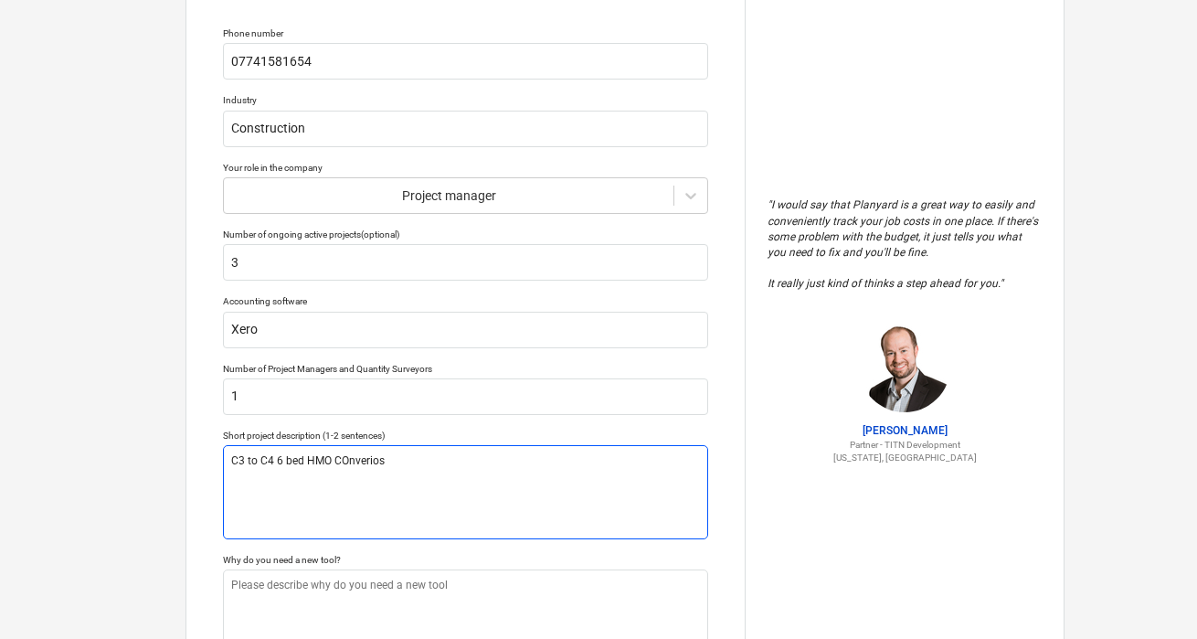
type textarea "C3 to C4 6 bed HMO COnverio"
type textarea "x"
type textarea "C3 to C4 6 bed HMO COnveri"
type textarea "x"
type textarea "C3 to C4 6 bed HMO COnver"
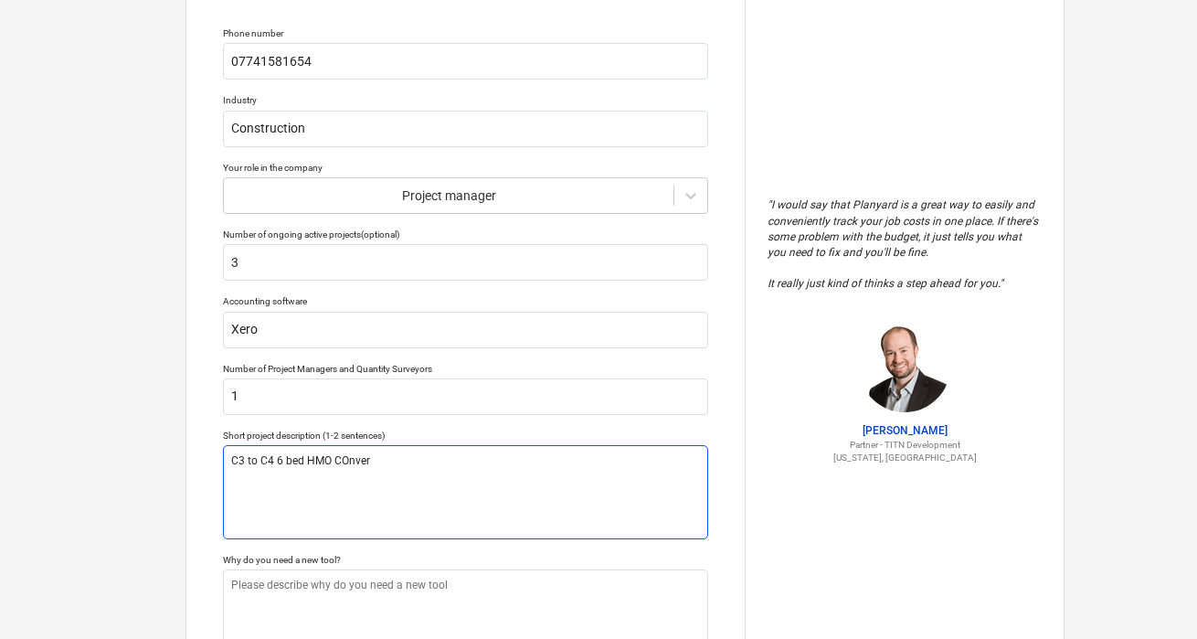
type textarea "x"
type textarea "C3 to C4 6 bed HMO COnve"
type textarea "x"
type textarea "C3 to C4 6 bed HMO COnv"
type textarea "x"
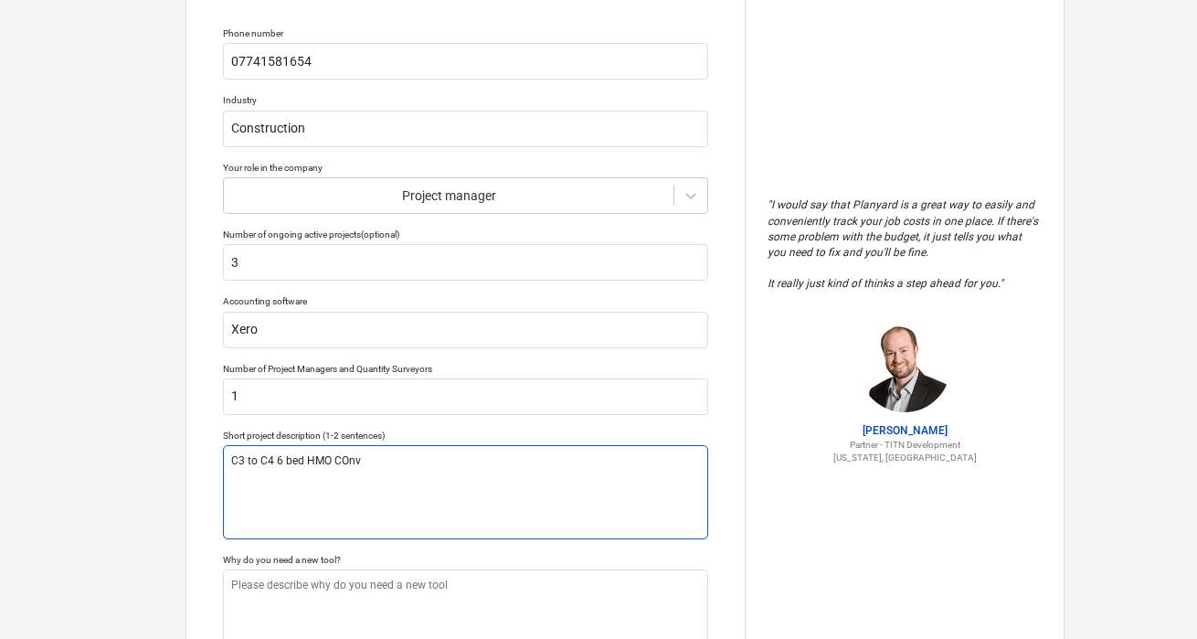
type textarea "C3 to C4 6 bed HMO COn"
type textarea "x"
type textarea "C3 to C4 6 bed HMO CO"
type textarea "x"
type textarea "C3 to C4 6 bed HMO C"
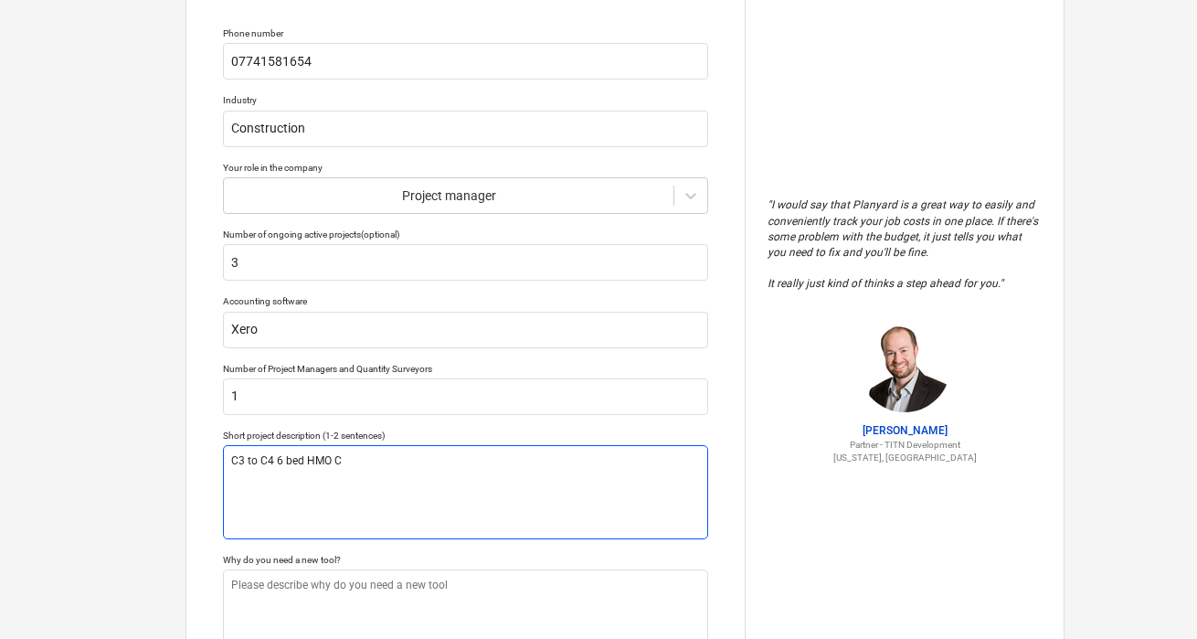
type textarea "x"
type textarea "C3 to C4 6 bed HMO Co"
type textarea "x"
type textarea "C3 to C4 6 bed HMO Con"
type textarea "x"
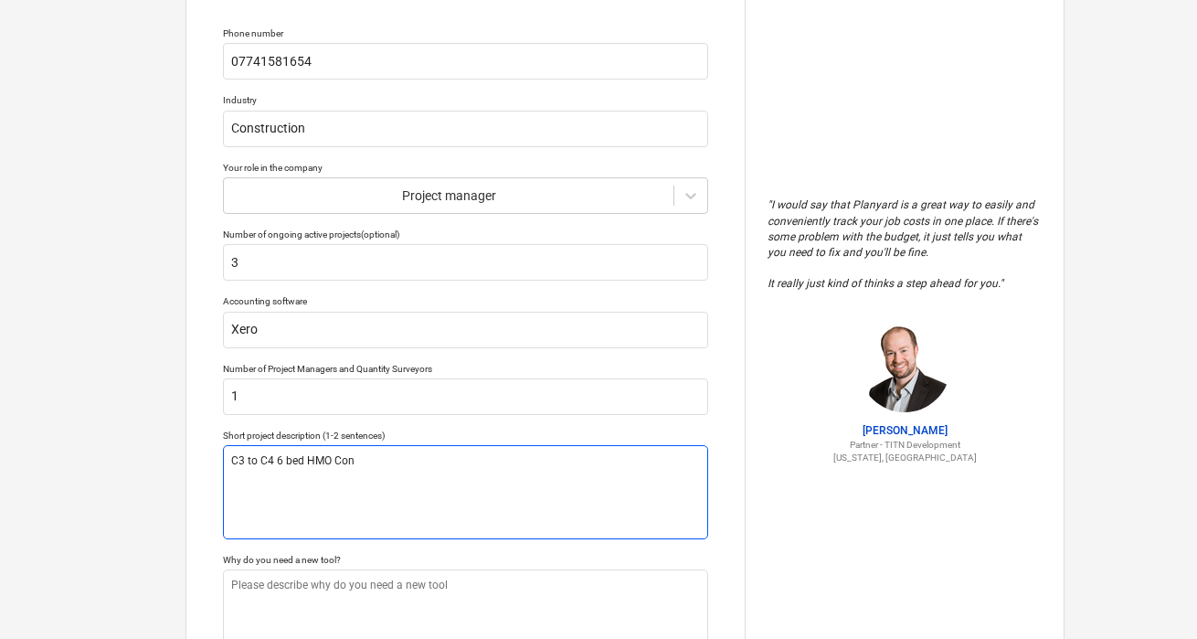
type textarea "C3 to C4 6 bed HMO Conv"
type textarea "x"
type textarea "C3 to C4 6 bed HMO Conve"
type textarea "x"
type textarea "C3 to C4 6 bed HMO Conver"
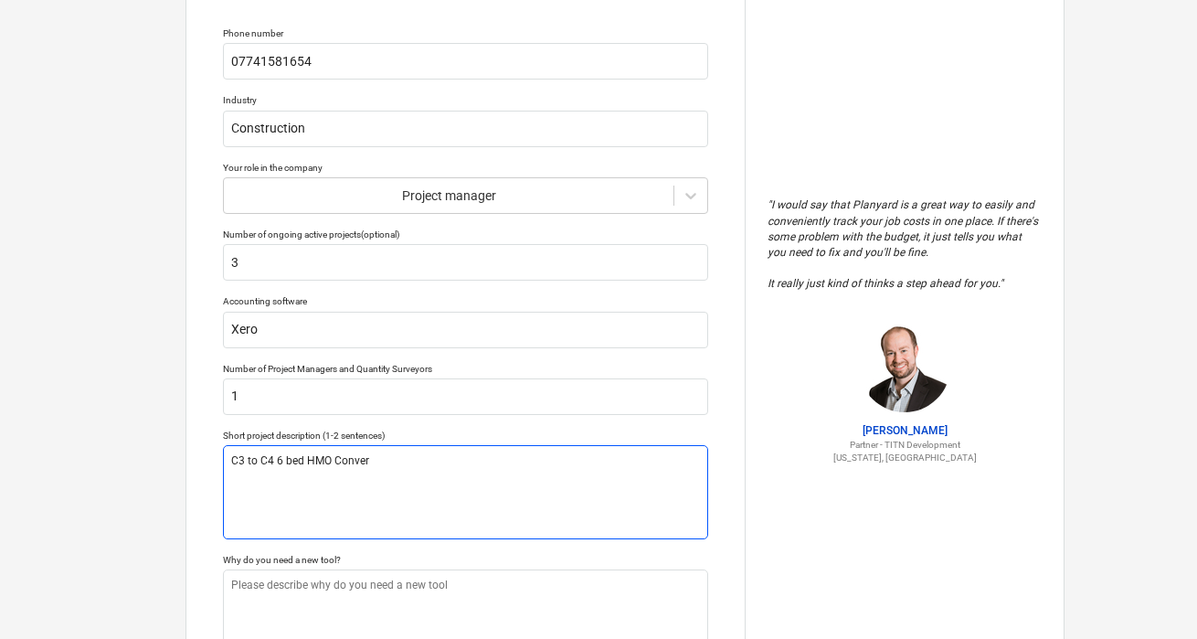
type textarea "x"
type textarea "C3 to C4 6 bed HMO Convers"
type textarea "x"
type textarea "C3 to C4 6 bed HMO Conversi"
type textarea "x"
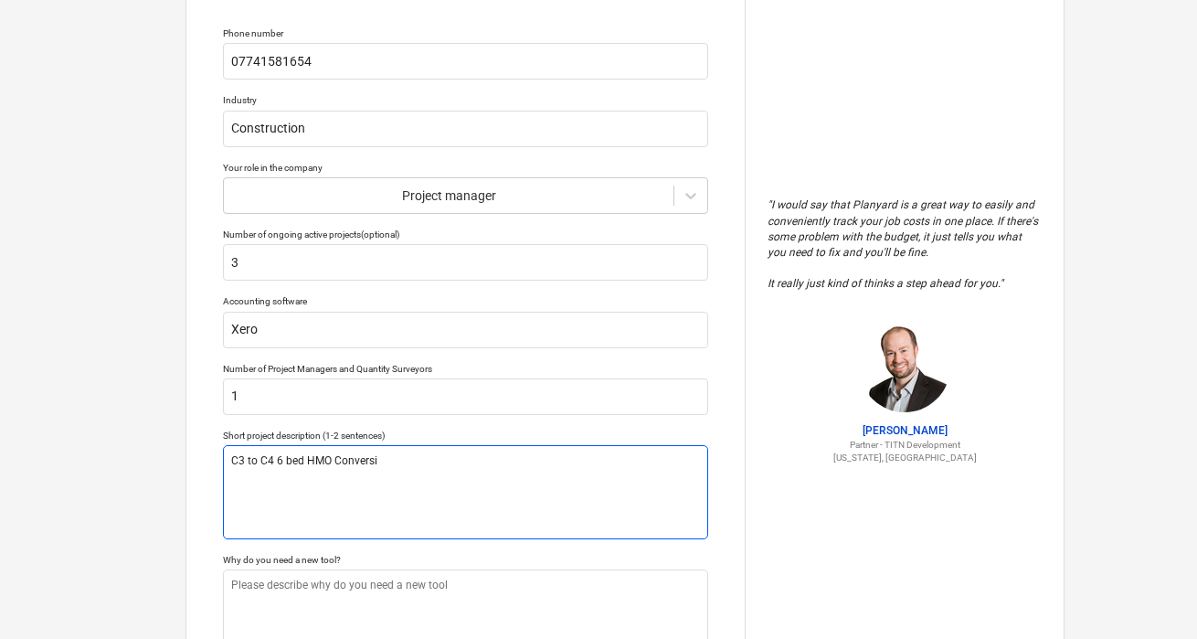
type textarea "C3 to C4 6 bed HMO Conversio"
type textarea "x"
type textarea "C3 to C4 6 bed HMO Conversion"
type textarea "x"
type textarea "C3 to C4 6 bed HMO Conversion"
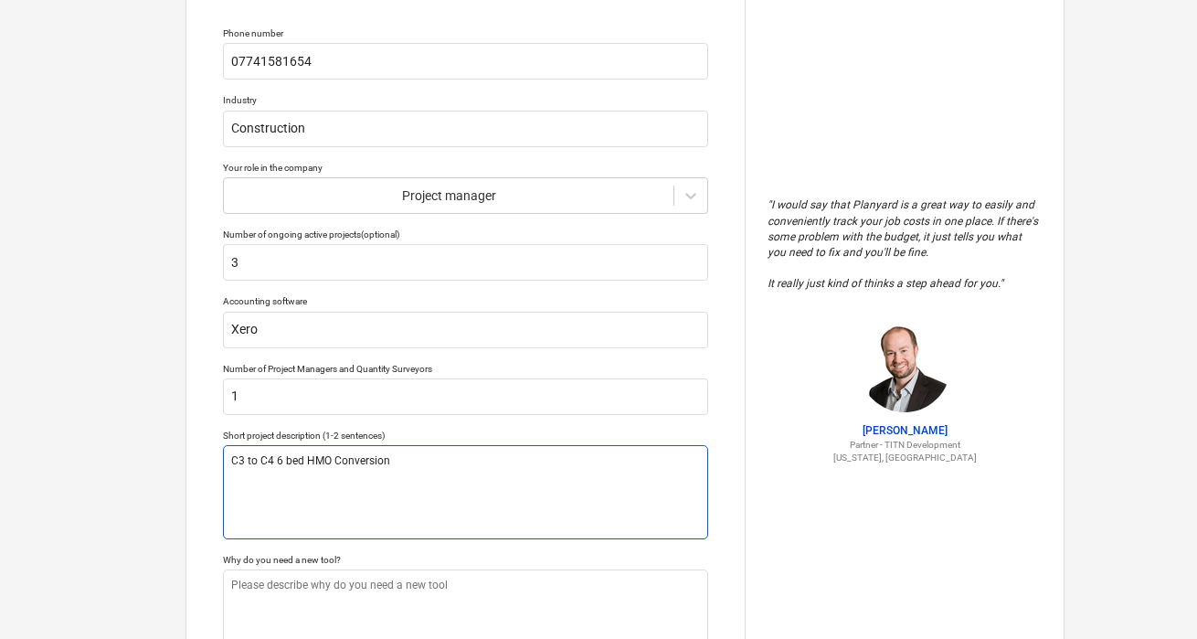
type textarea "x"
type textarea "C3 to C4 6 bed HMO Conversion w"
type textarea "x"
type textarea "C3 to C4 6 bed HMO Conversion wi"
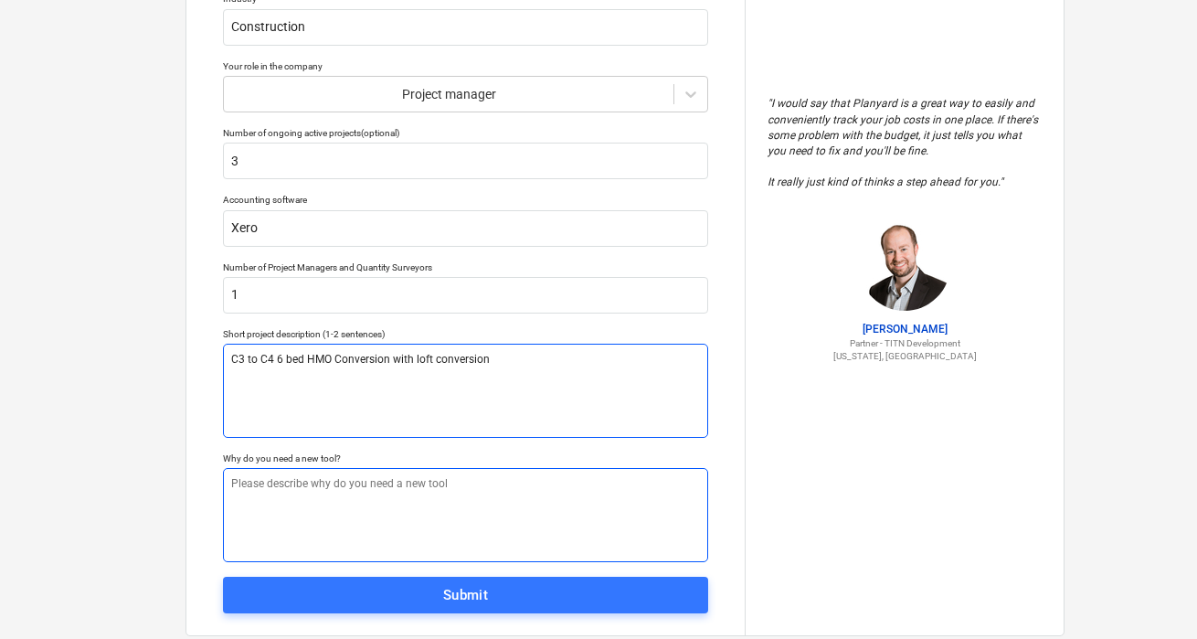
scroll to position [263, 0]
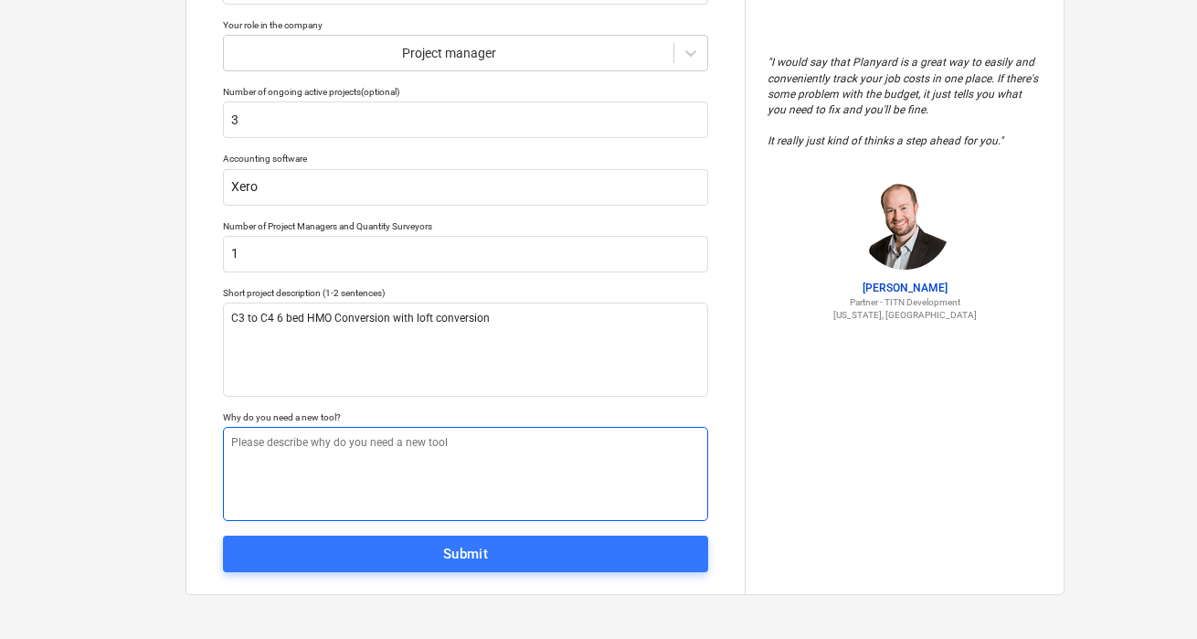
click at [366, 459] on textarea at bounding box center [465, 474] width 485 height 94
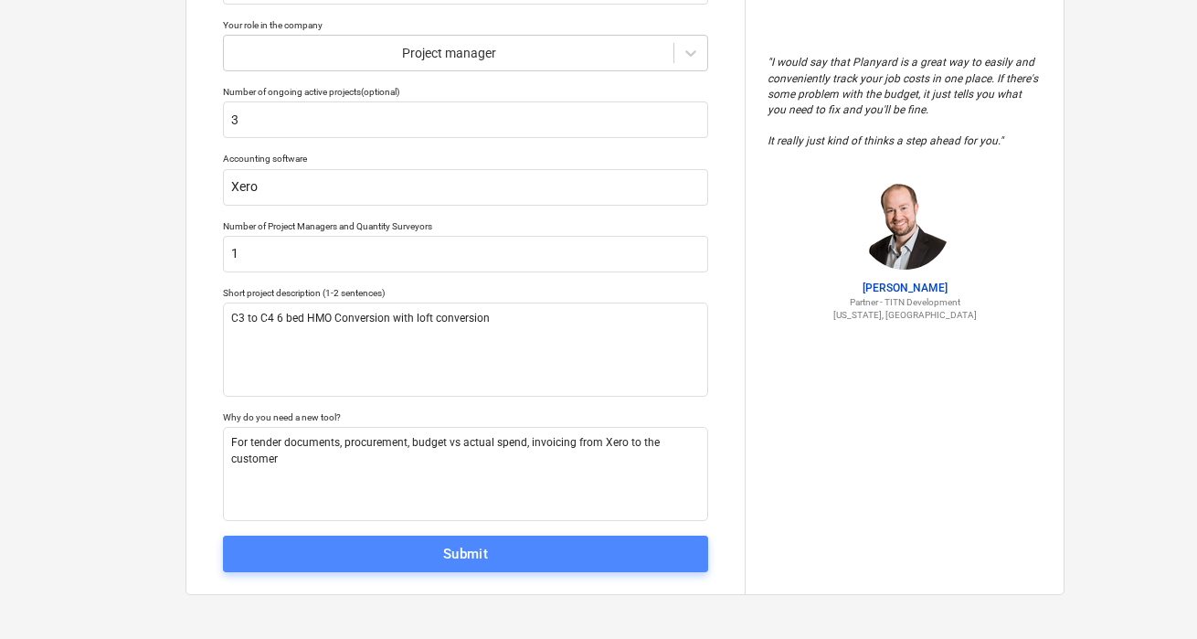
click at [478, 549] on div "Submit" at bounding box center [466, 554] width 46 height 24
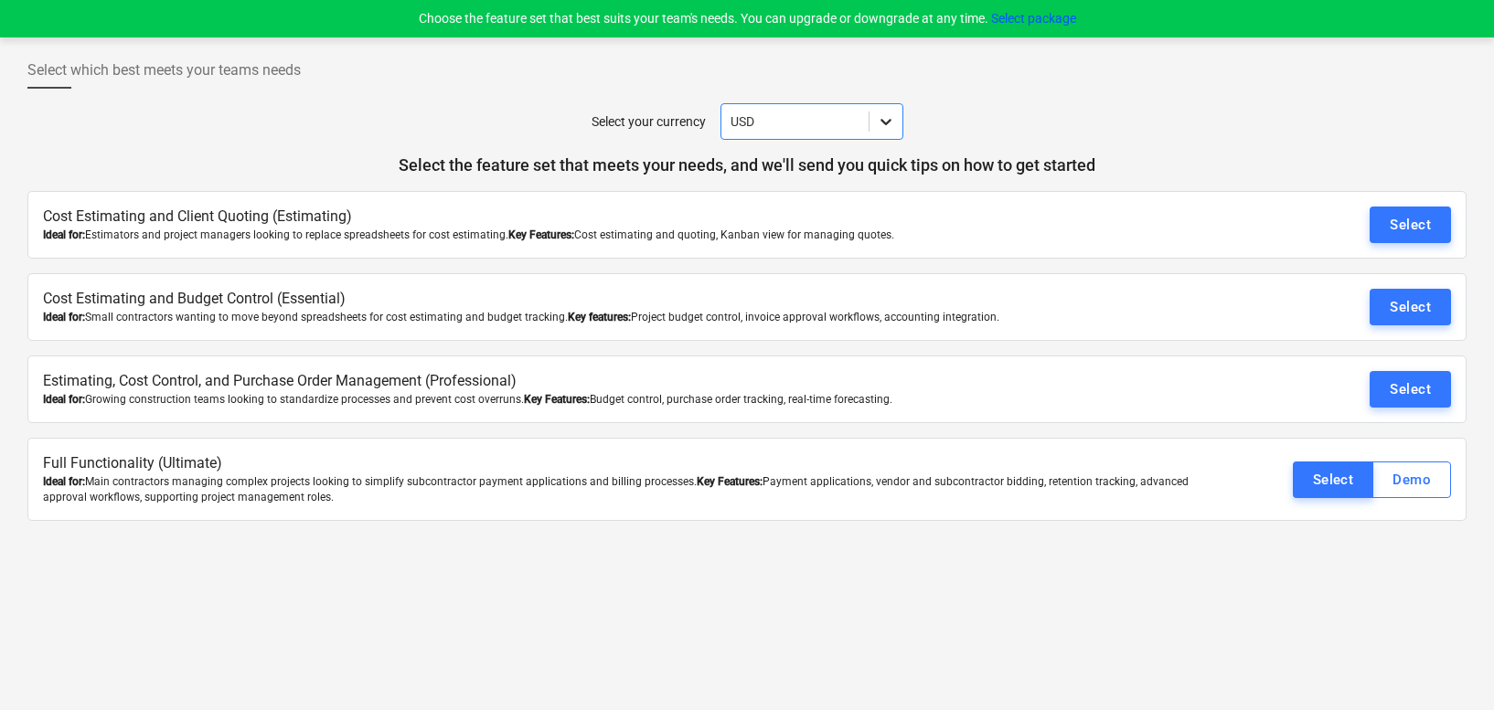
click at [893, 125] on icon at bounding box center [886, 121] width 18 height 18
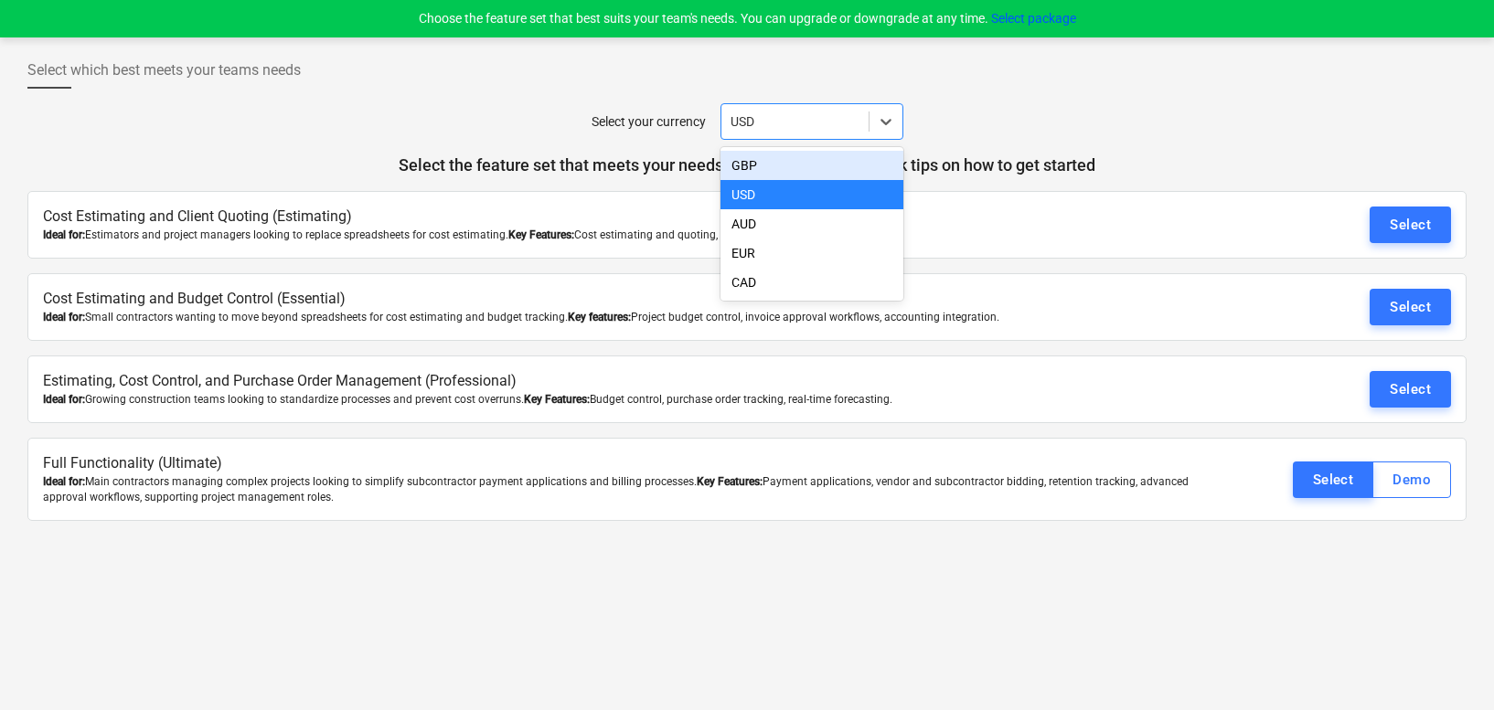
click at [756, 163] on div "GBP" at bounding box center [811, 165] width 183 height 29
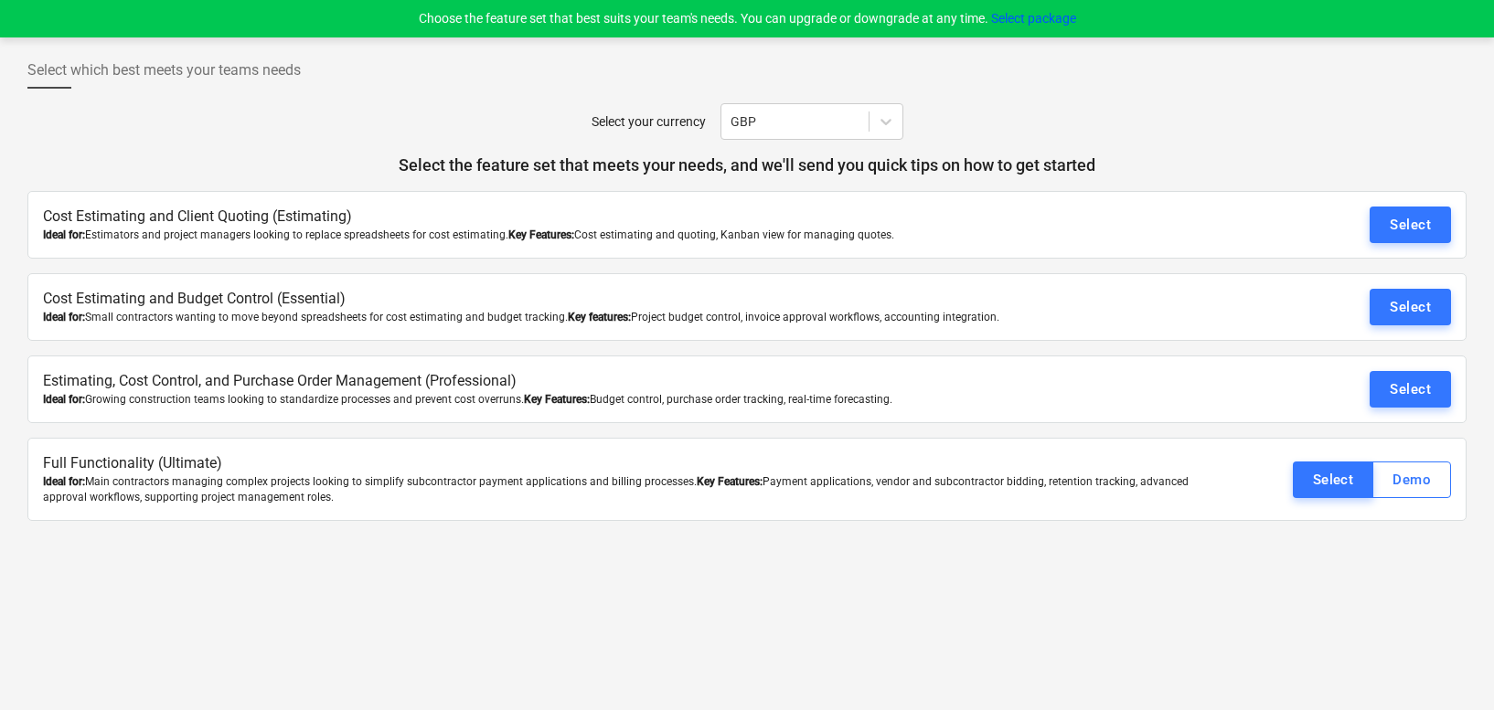
drag, startPoint x: 1039, startPoint y: 314, endPoint x: 35, endPoint y: 320, distance: 1004.6
click at [35, 320] on div "Cost Estimating and Budget Control (Essential) Ideal for: Small contractors wan…" at bounding box center [746, 307] width 1439 height 68
copy div "Ideal for: Small contractors wanting to move beyond spreadsheets for cost estim…"
click at [349, 116] on div "Select your currency GBP" at bounding box center [746, 121] width 1439 height 37
click at [641, 564] on div "Select which best meets your teams needs Select your currency GBP Select the fe…" at bounding box center [747, 373] width 1494 height 673
